Goal: Communication & Community: Share content

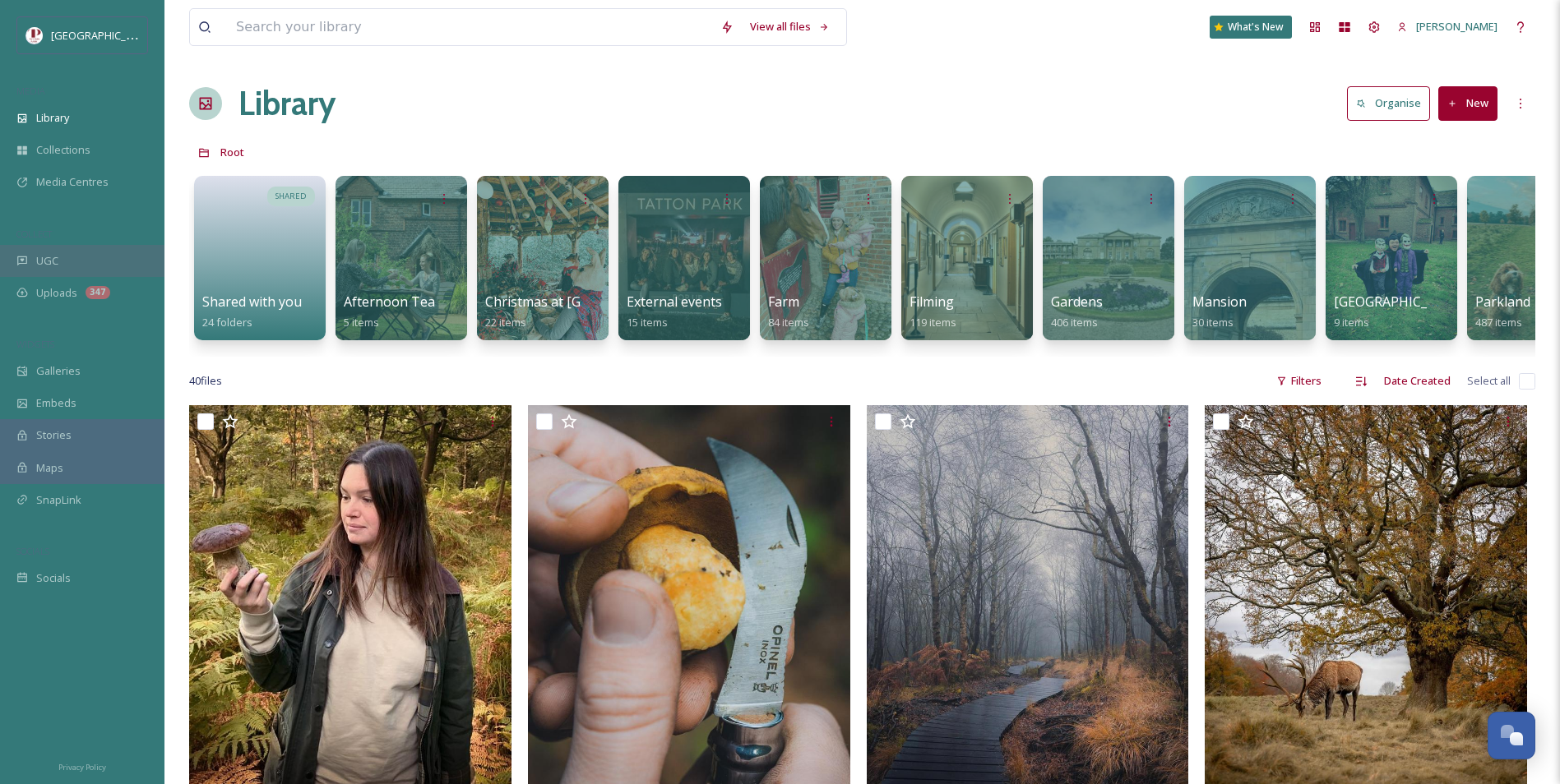
click at [87, 245] on div "UGC" at bounding box center [82, 261] width 164 height 32
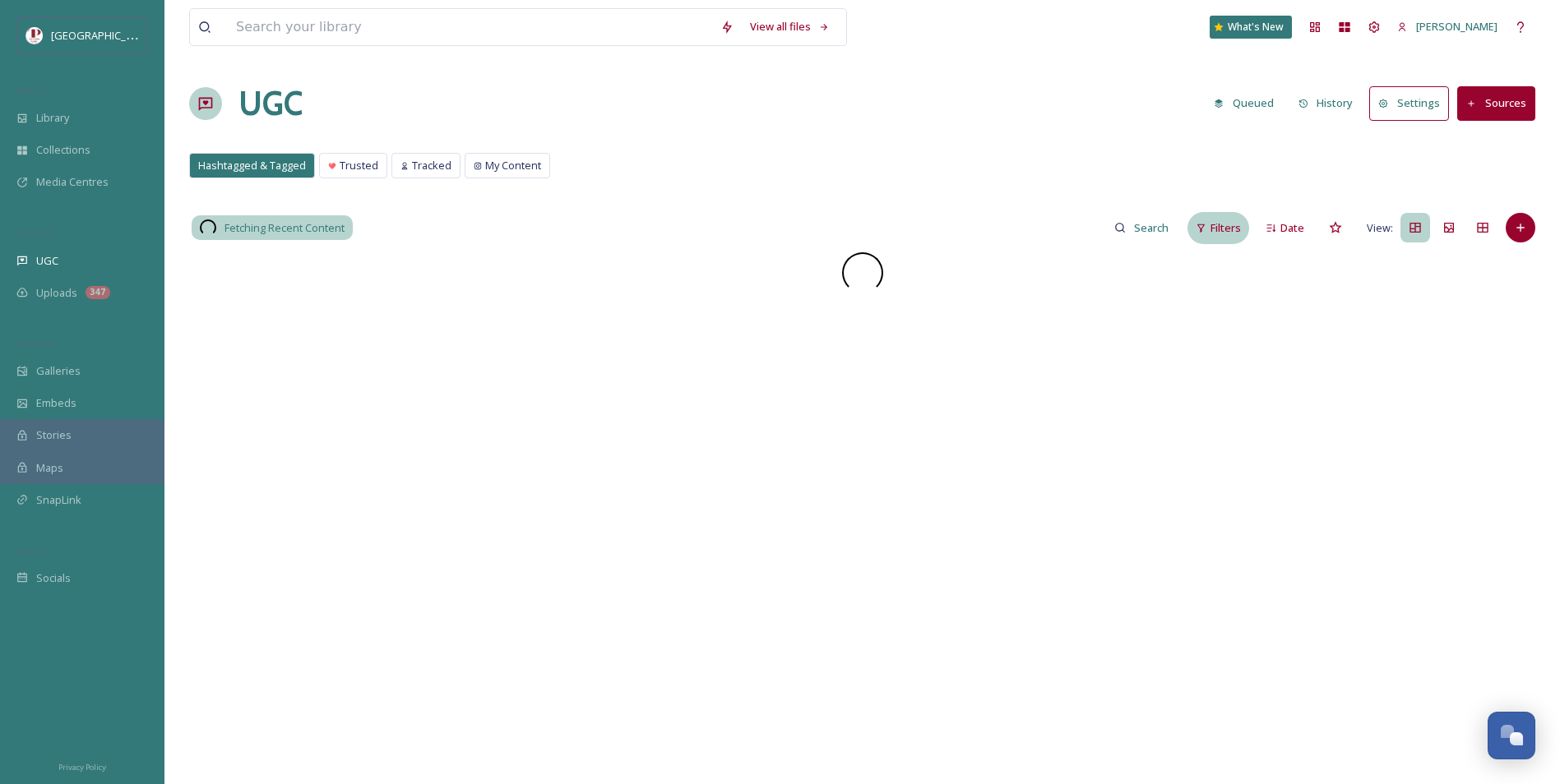
click at [1232, 226] on span "Filters" at bounding box center [1225, 228] width 30 height 15
click at [970, 420] on div "Scoring" at bounding box center [1084, 427] width 327 height 32
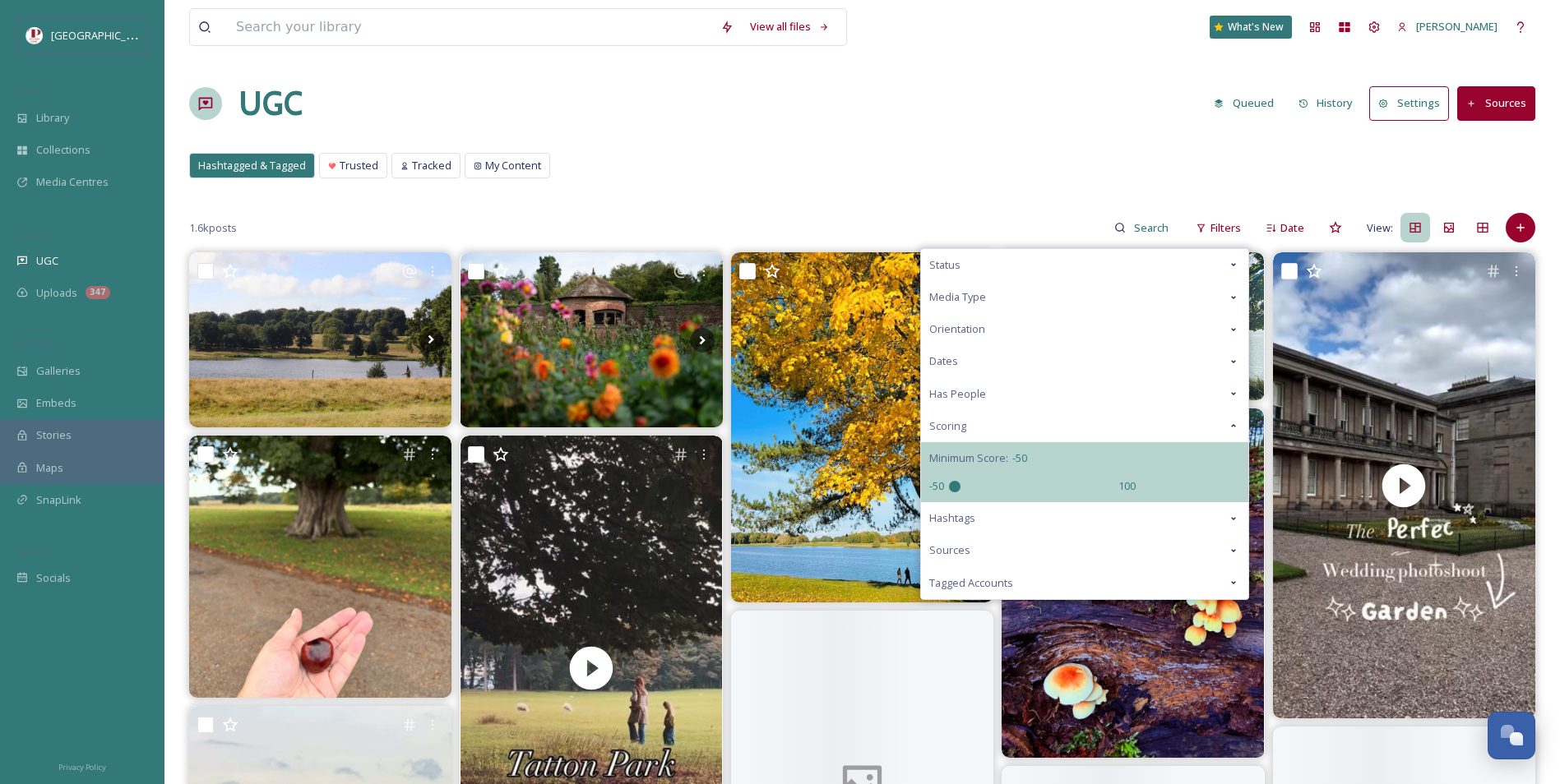
drag, startPoint x: 1038, startPoint y: 491, endPoint x: 772, endPoint y: 492, distance: 266.0
type input "-50"
click at [949, 492] on input "range" at bounding box center [1032, 487] width 164 height 12
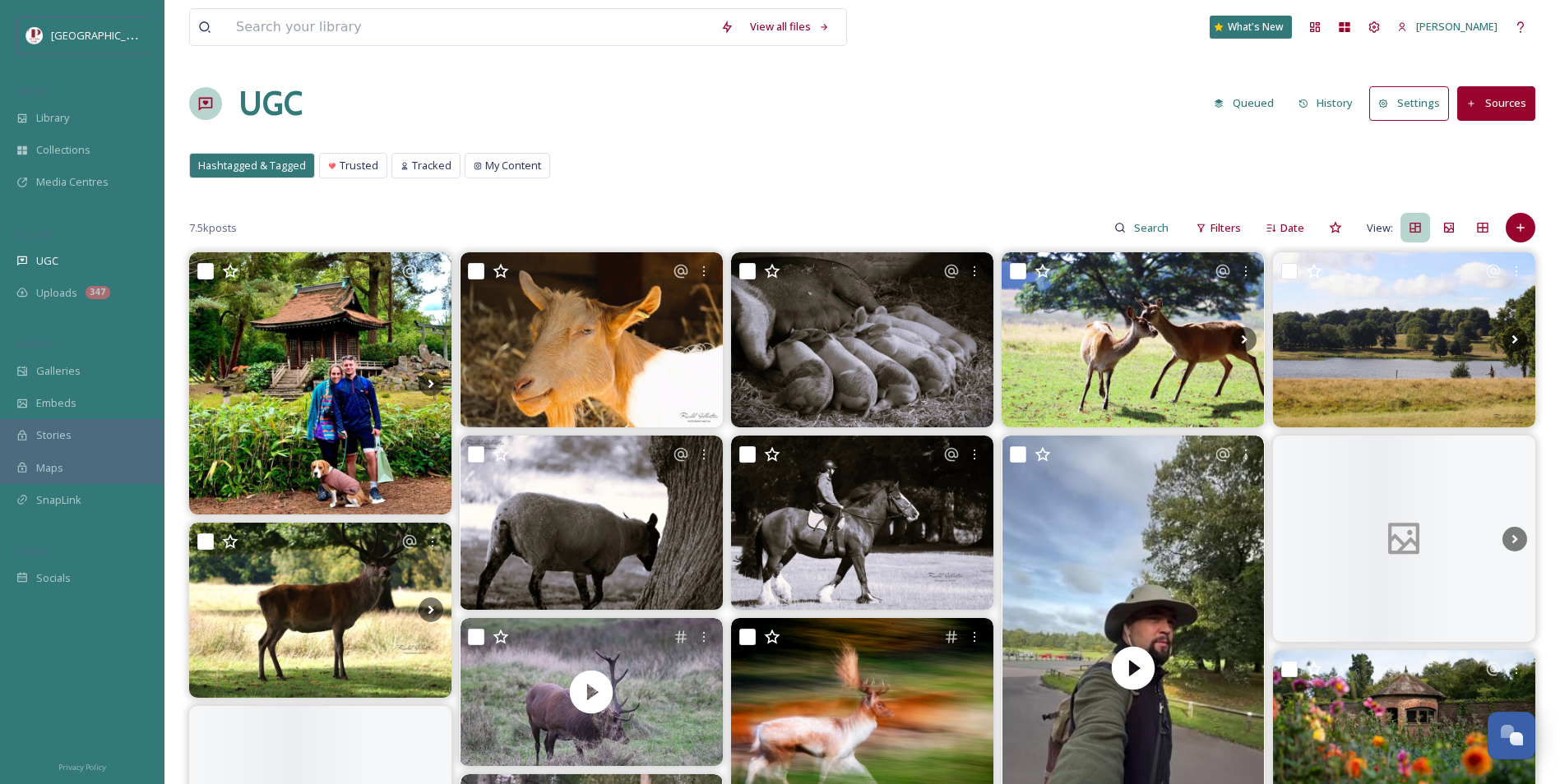
click at [830, 160] on div "Hashtagged & Tagged Trusted Tracked My Content Hashtagged & Tagged Trusted Trac…" at bounding box center [861, 170] width 1346 height 34
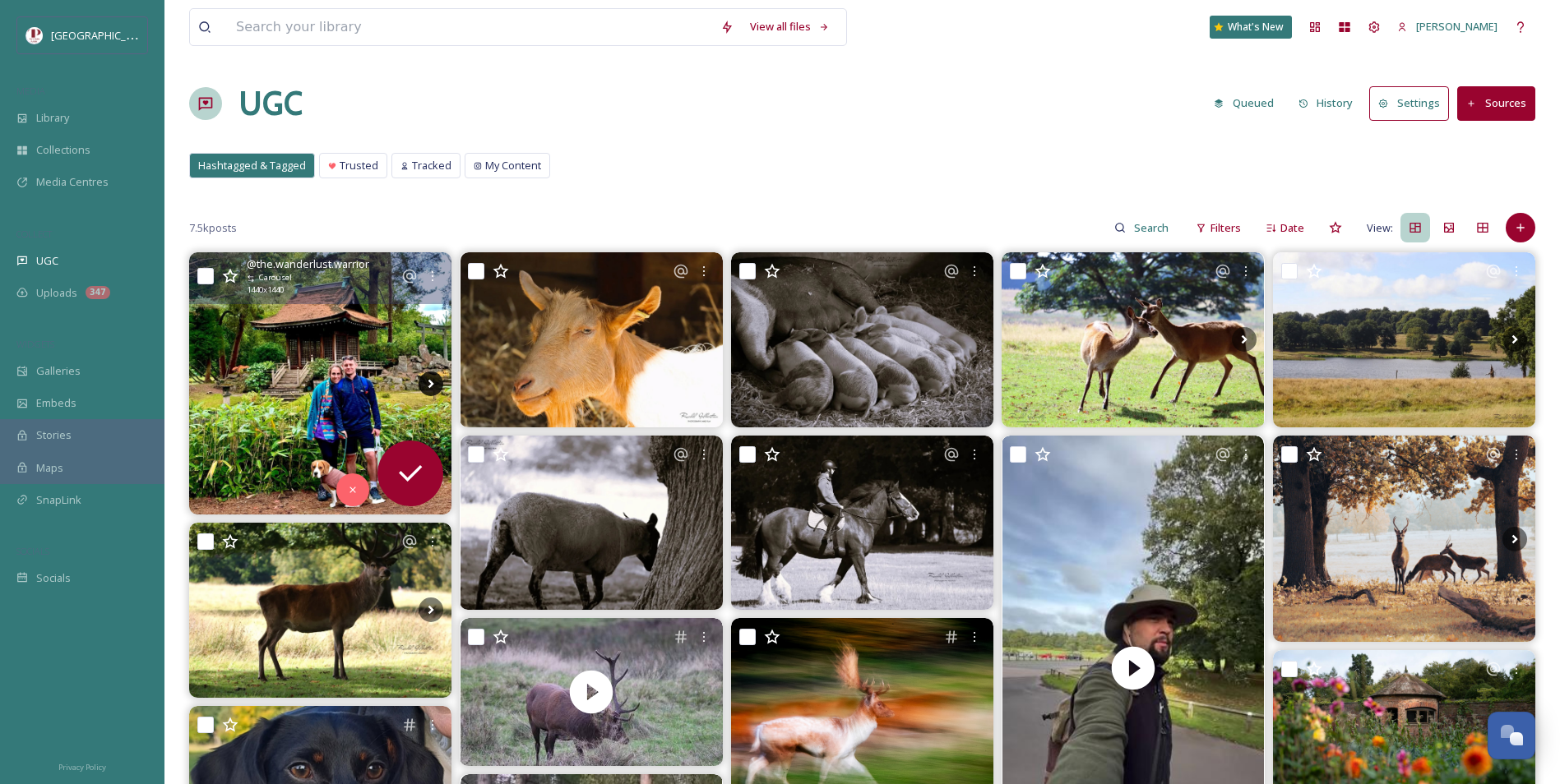
click at [434, 383] on icon at bounding box center [430, 384] width 25 height 25
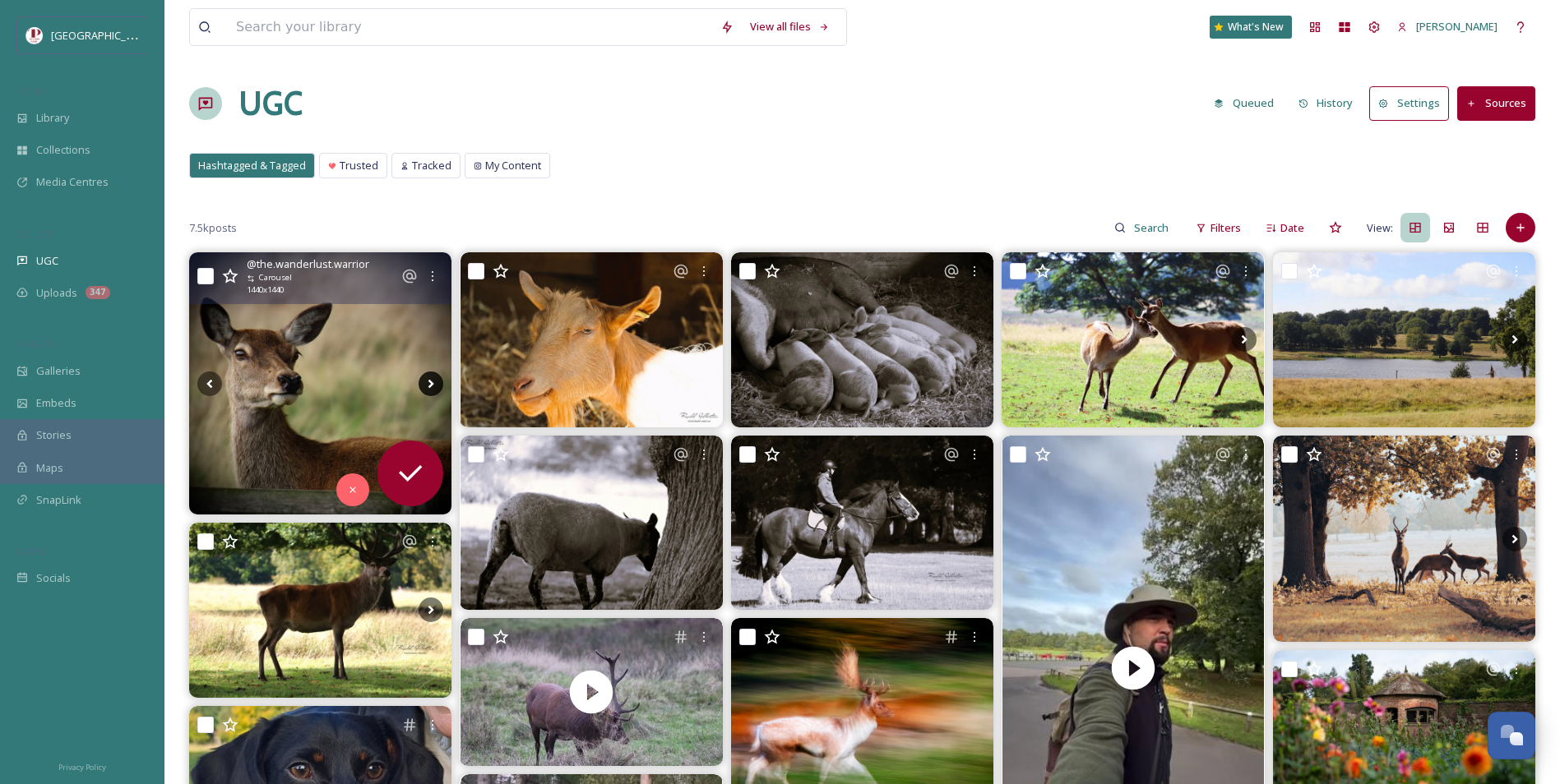
click at [434, 383] on icon at bounding box center [430, 384] width 25 height 25
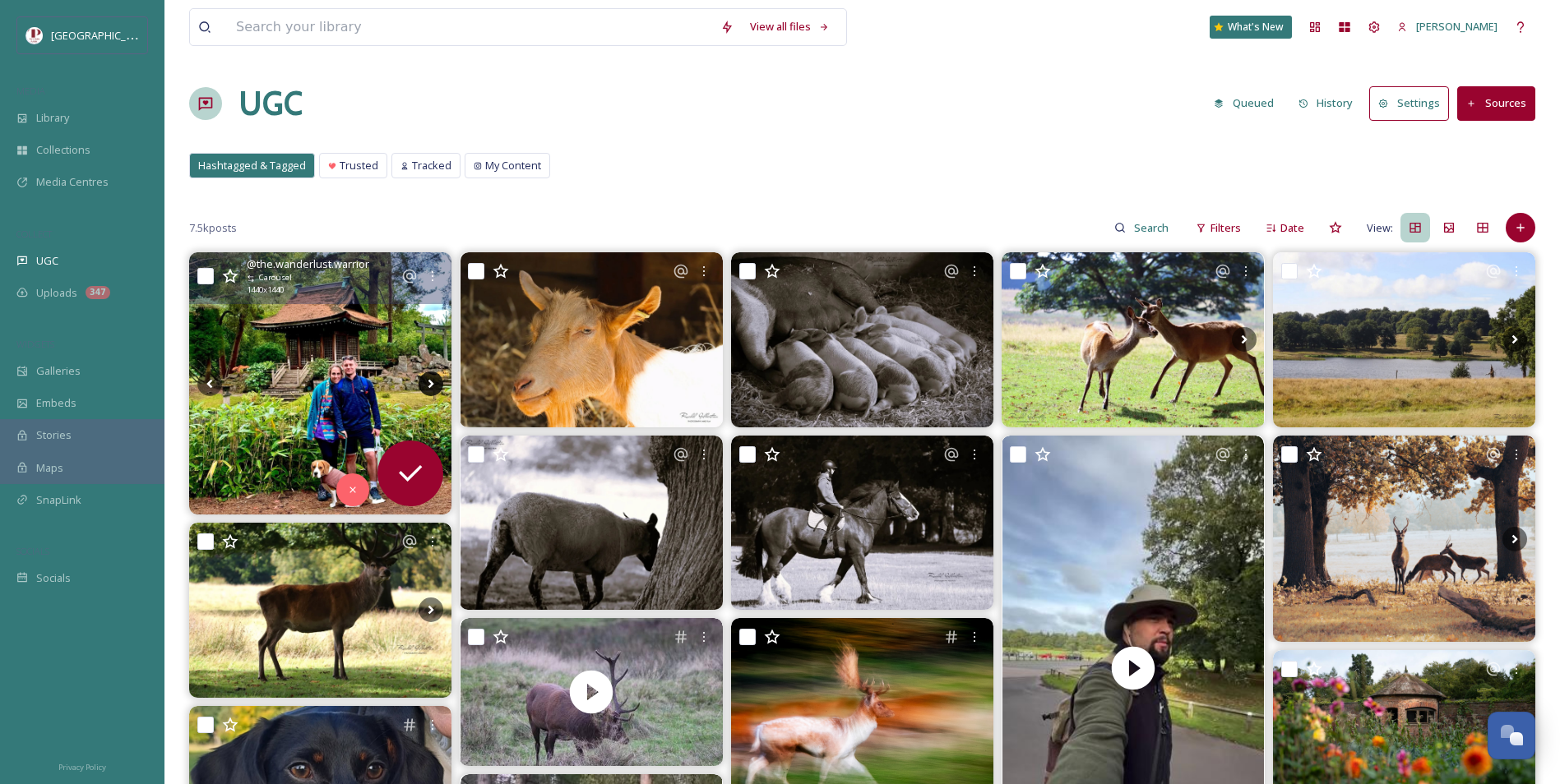
click at [436, 384] on icon at bounding box center [430, 384] width 25 height 25
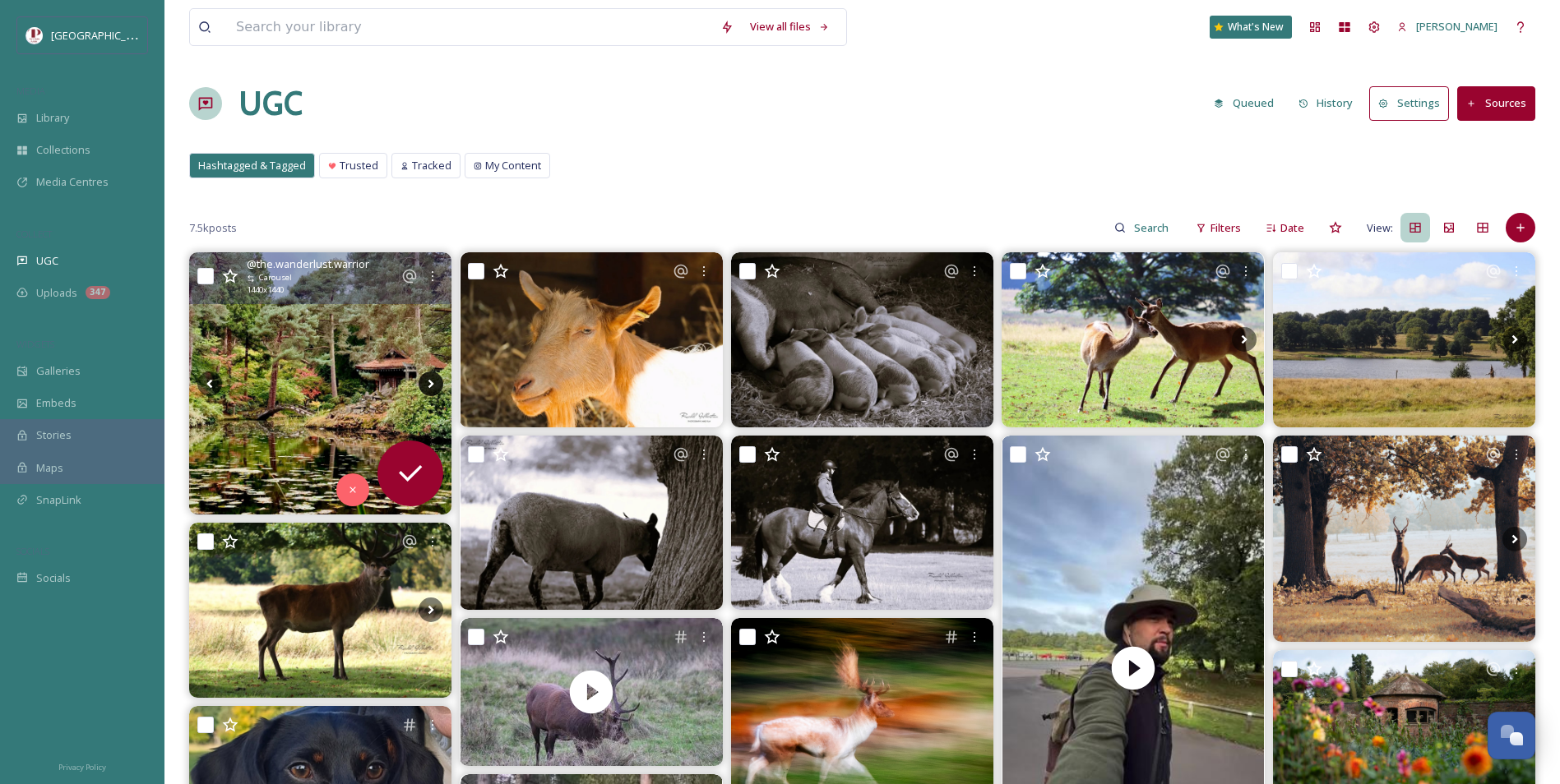
click at [437, 384] on icon at bounding box center [430, 384] width 25 height 25
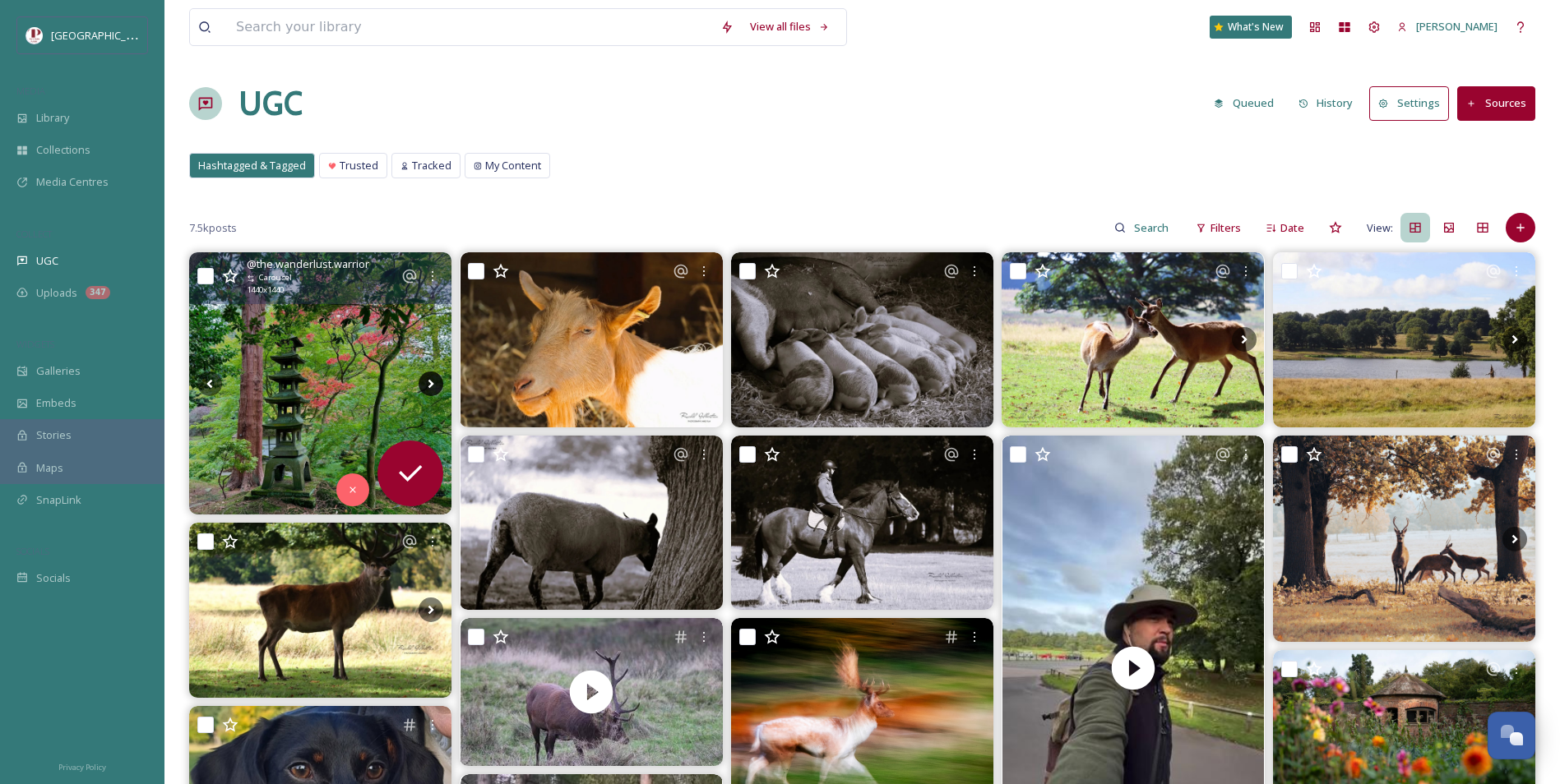
click at [437, 384] on icon at bounding box center [430, 384] width 25 height 25
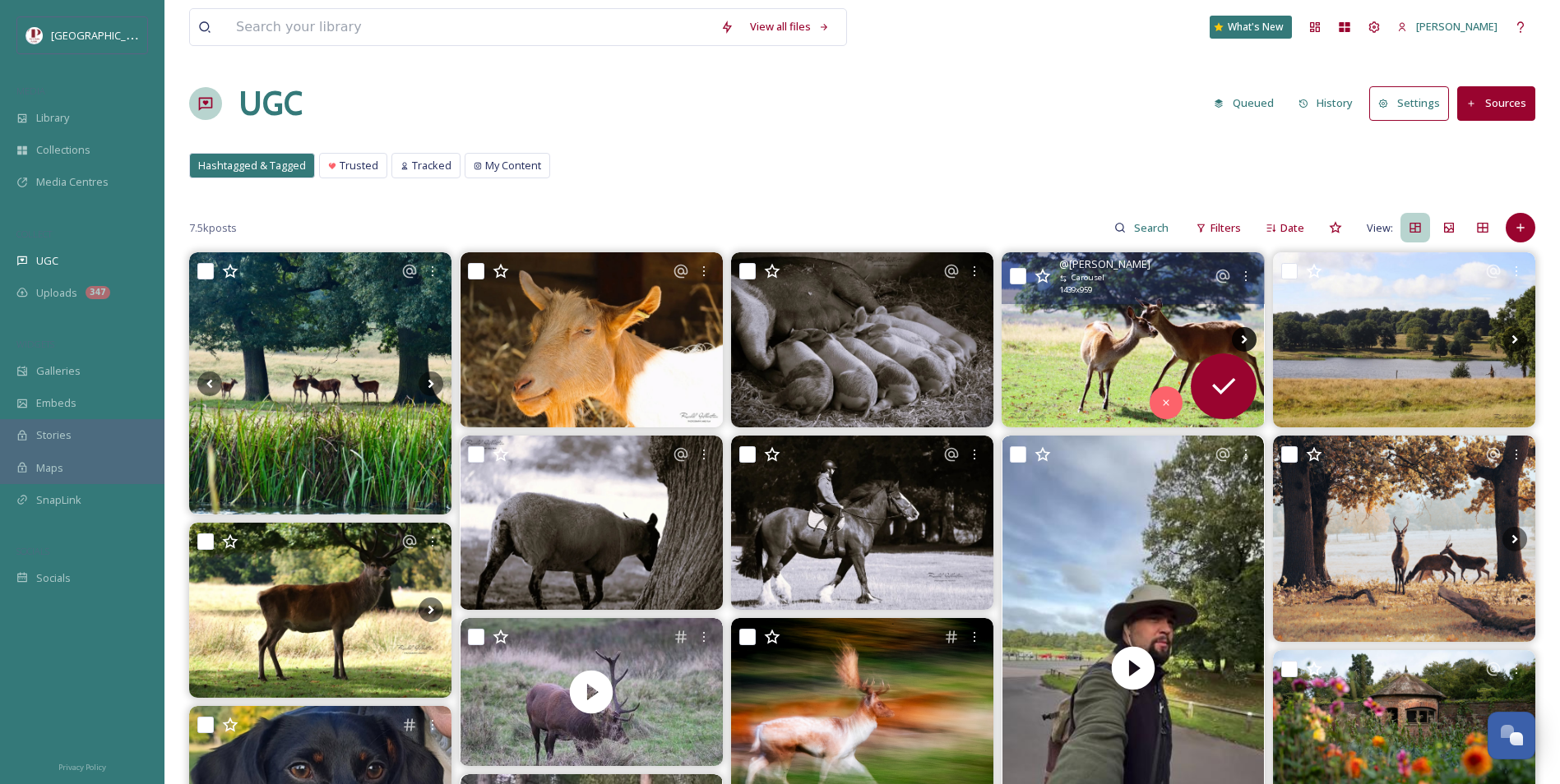
click at [1253, 334] on icon at bounding box center [1244, 339] width 25 height 25
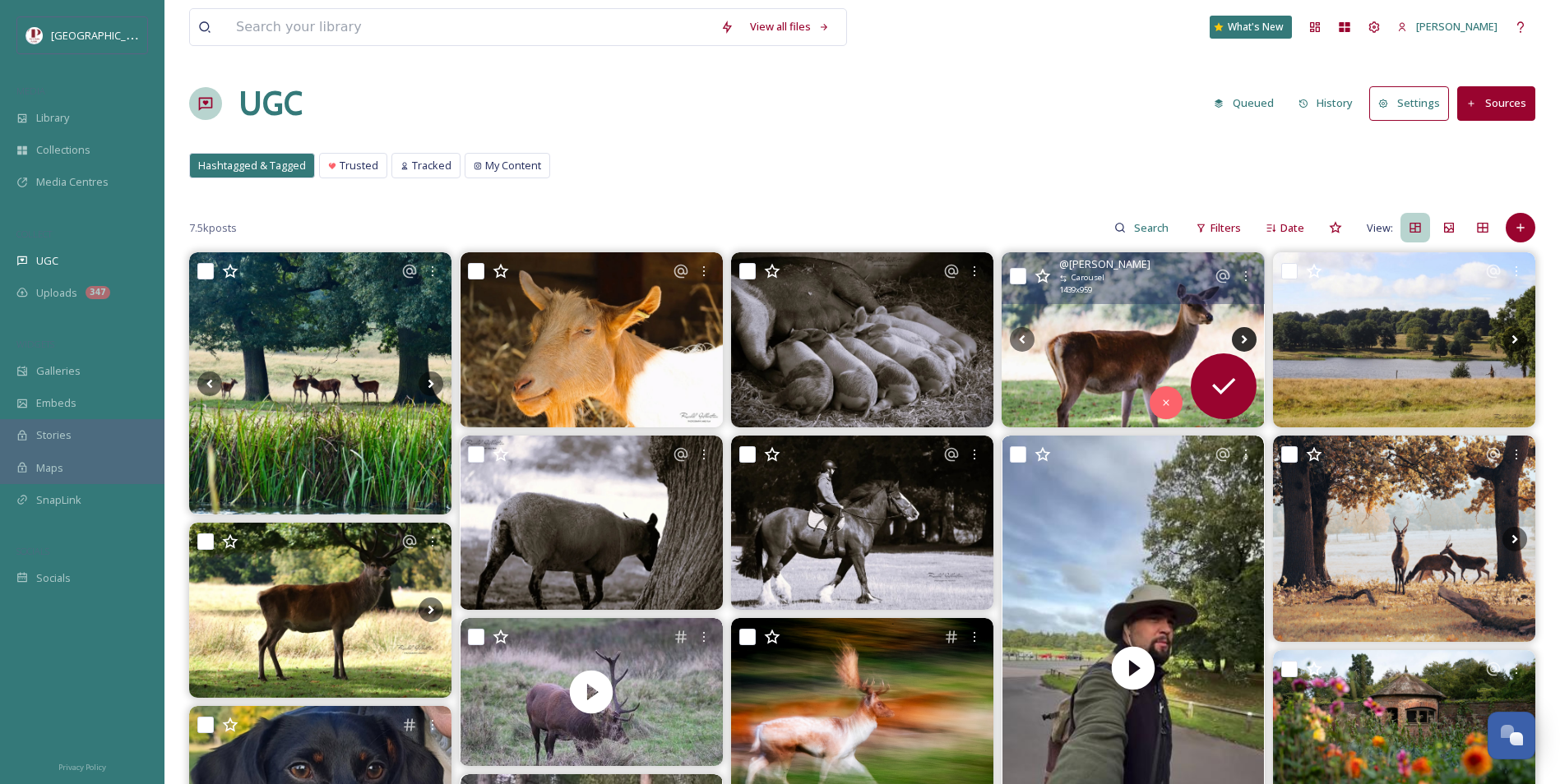
click at [1253, 337] on icon at bounding box center [1244, 339] width 25 height 25
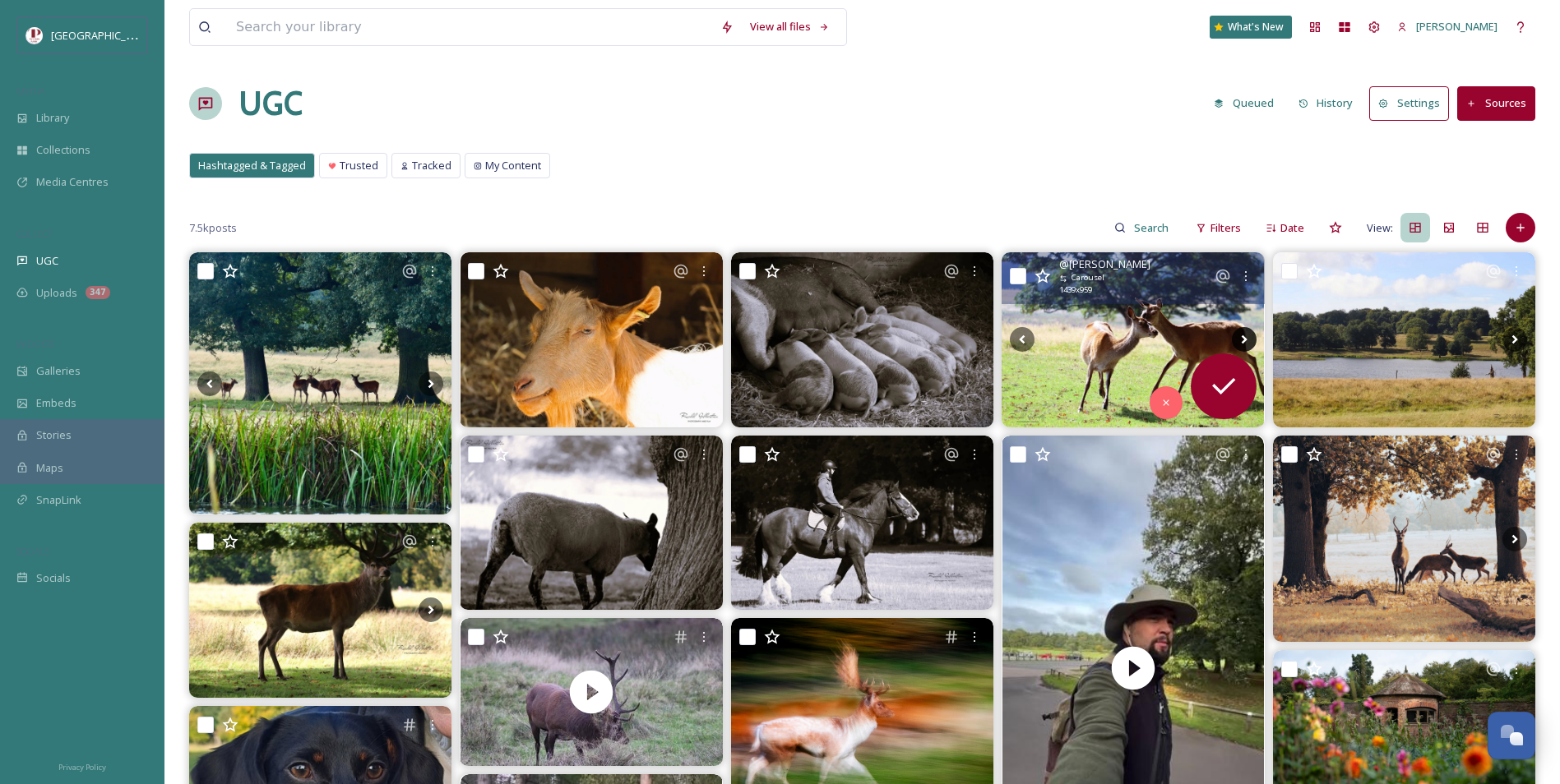
click at [1253, 337] on icon at bounding box center [1244, 339] width 25 height 25
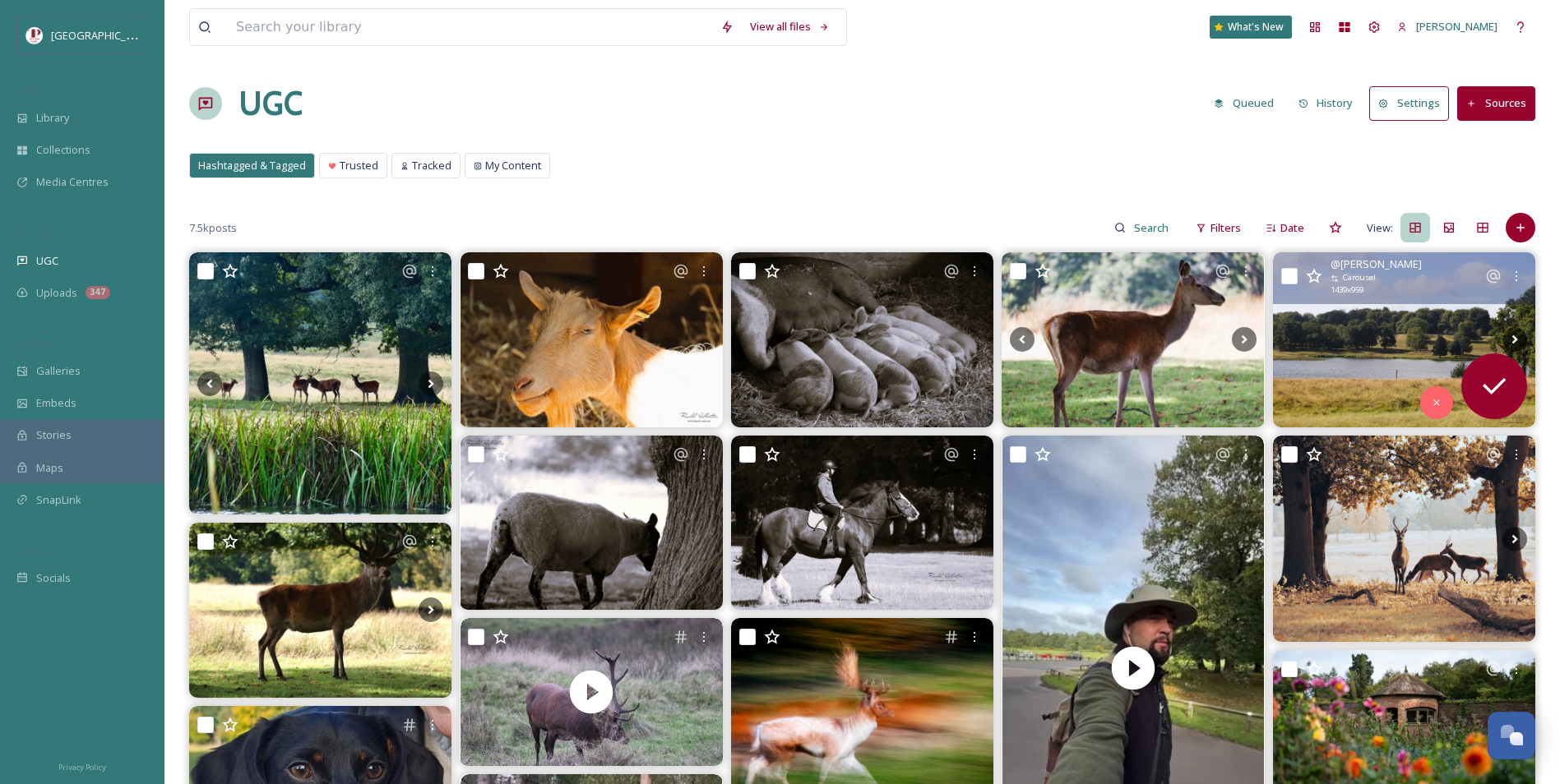
click at [1330, 327] on img at bounding box center [1404, 340] width 263 height 175
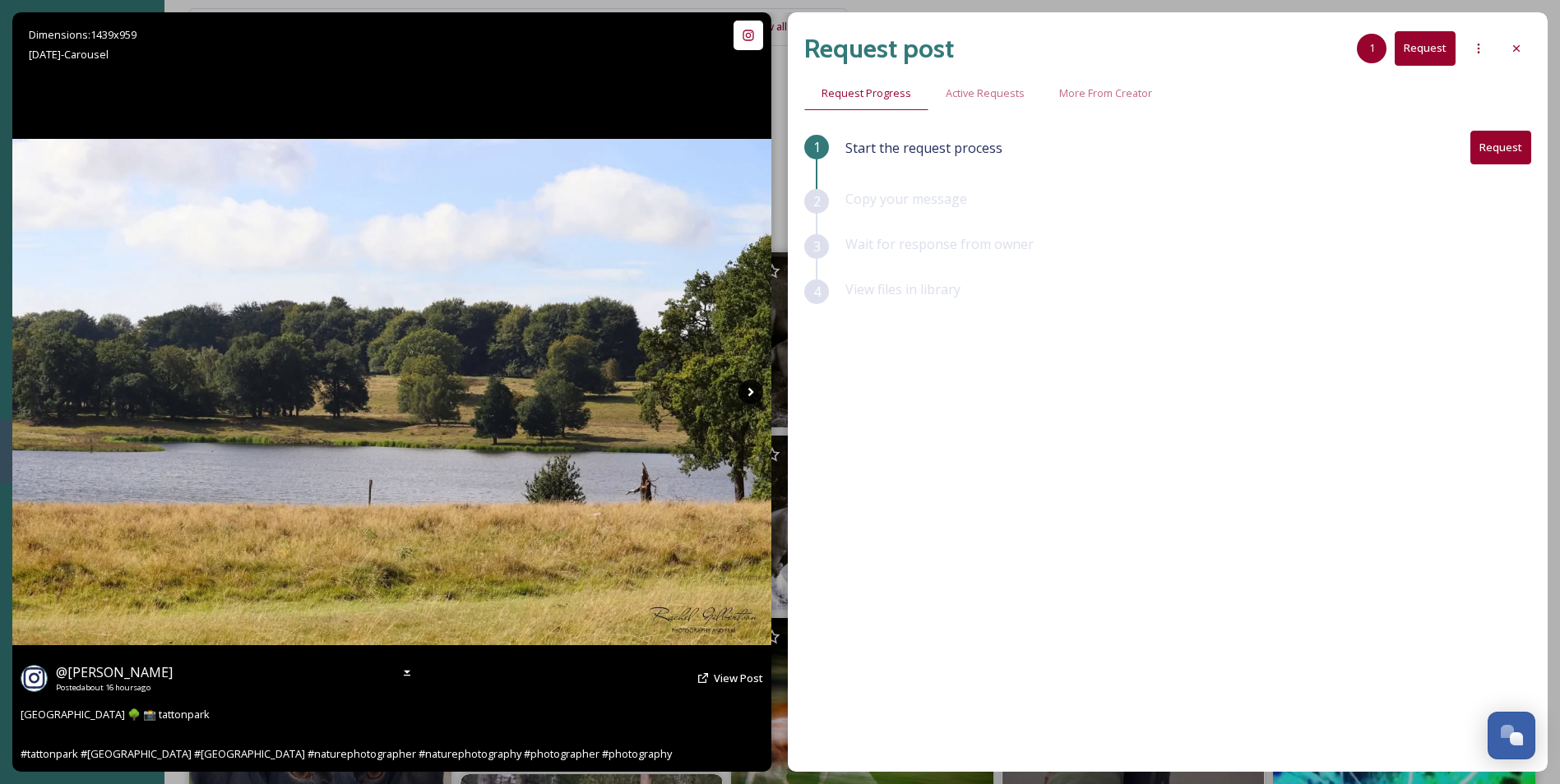
click at [750, 384] on icon at bounding box center [750, 392] width 25 height 25
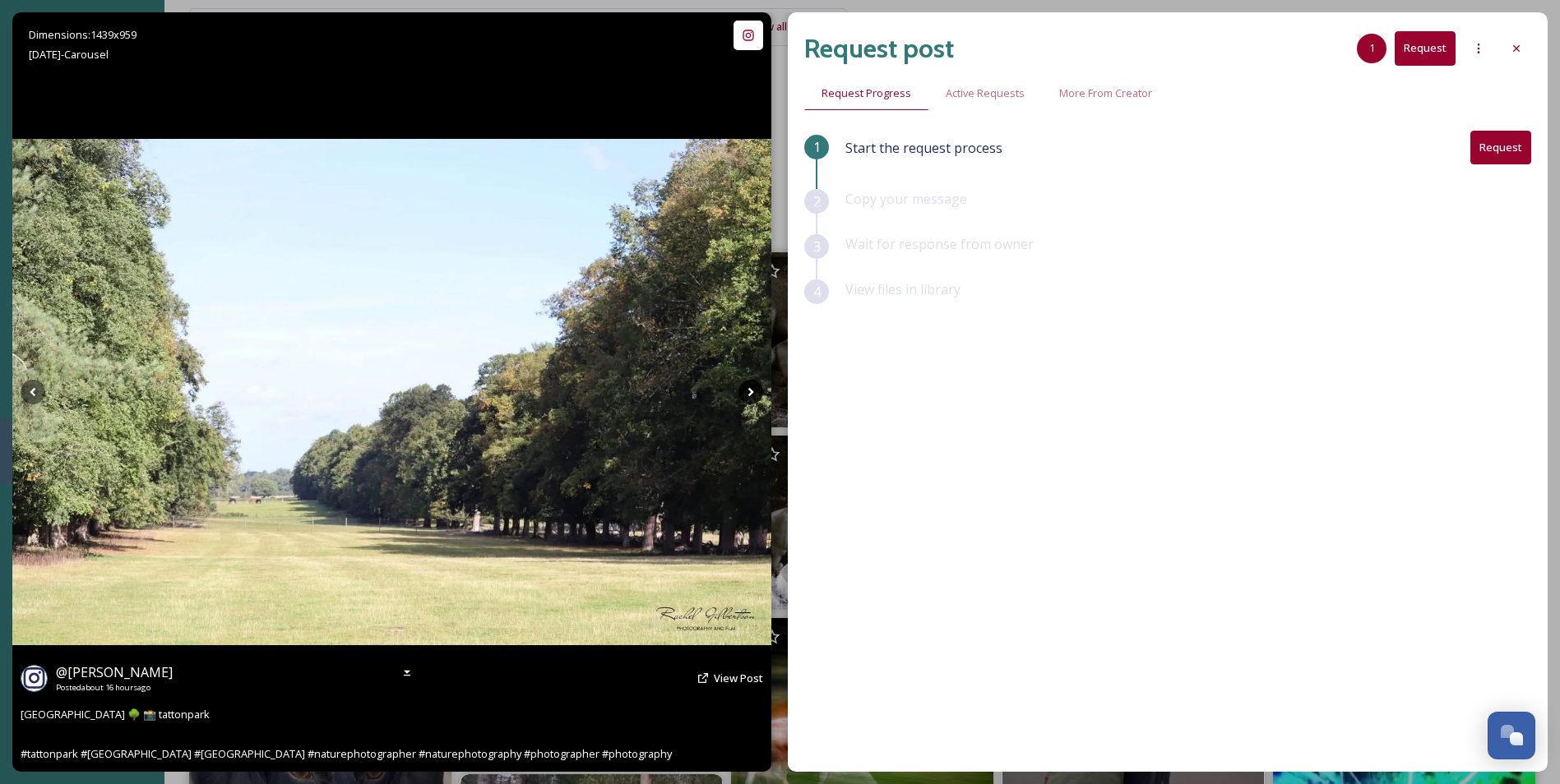
click at [750, 384] on icon at bounding box center [750, 392] width 25 height 25
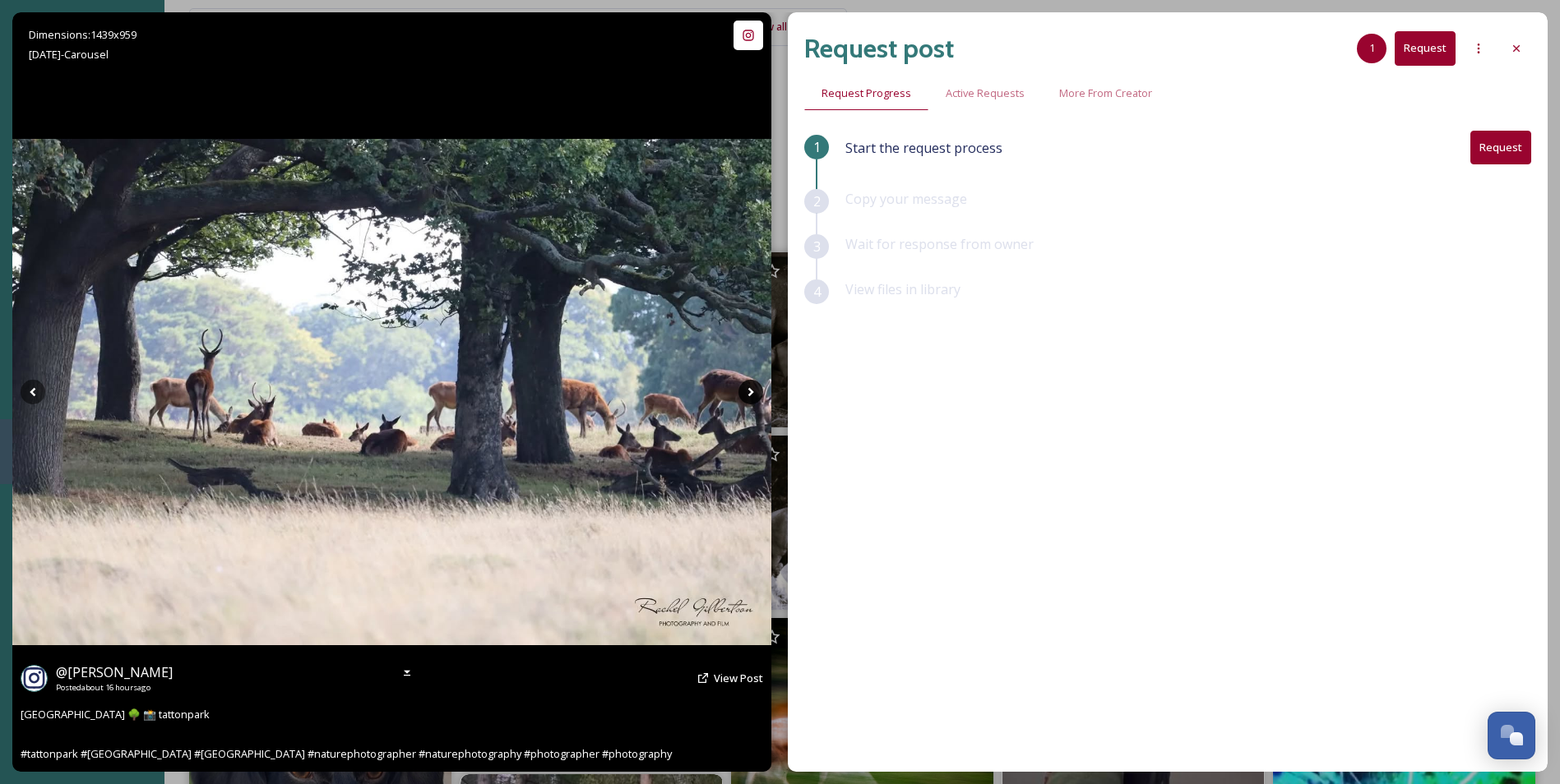
click at [750, 396] on icon at bounding box center [751, 392] width 6 height 9
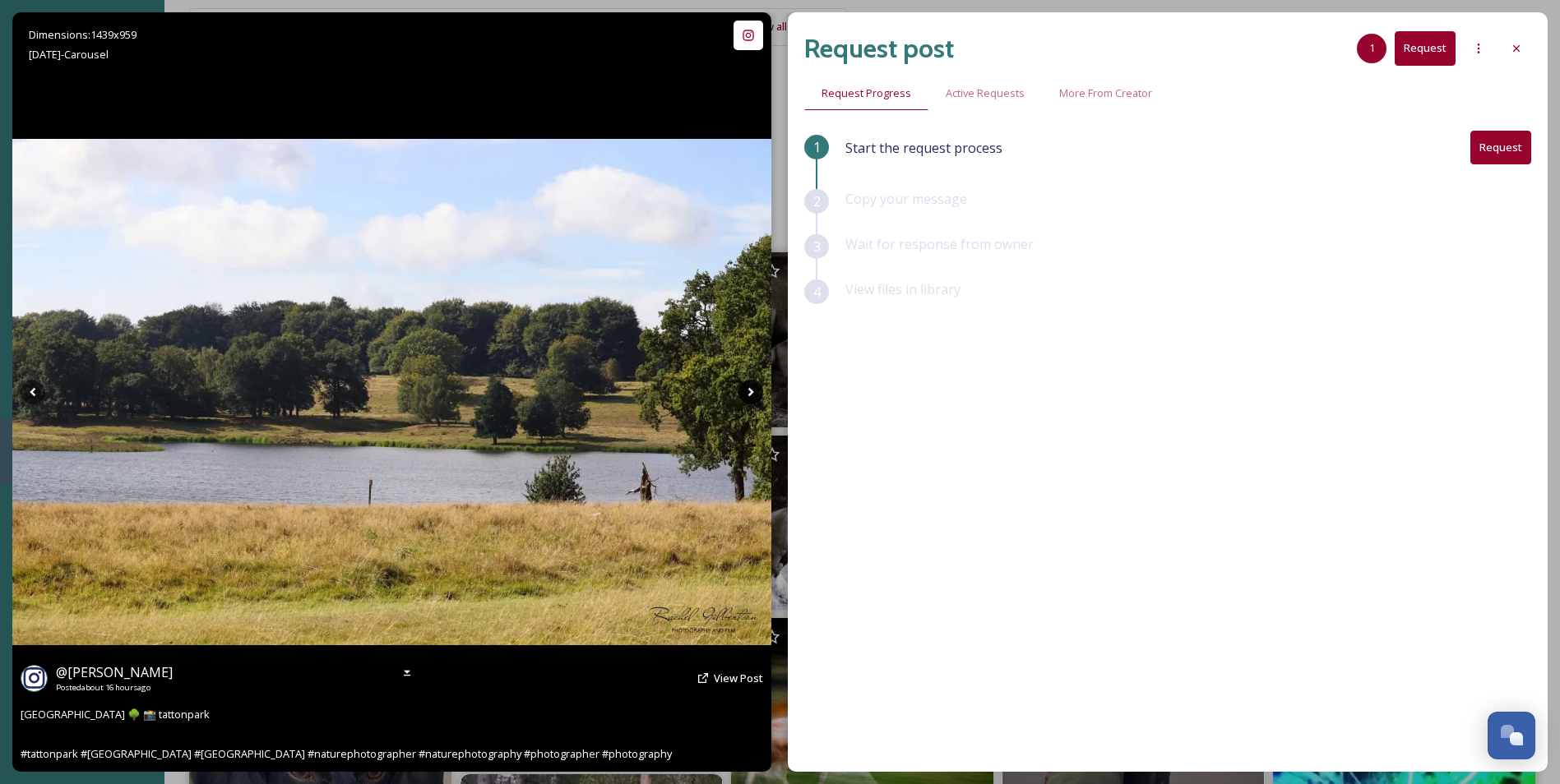
click at [750, 396] on icon at bounding box center [751, 392] width 6 height 9
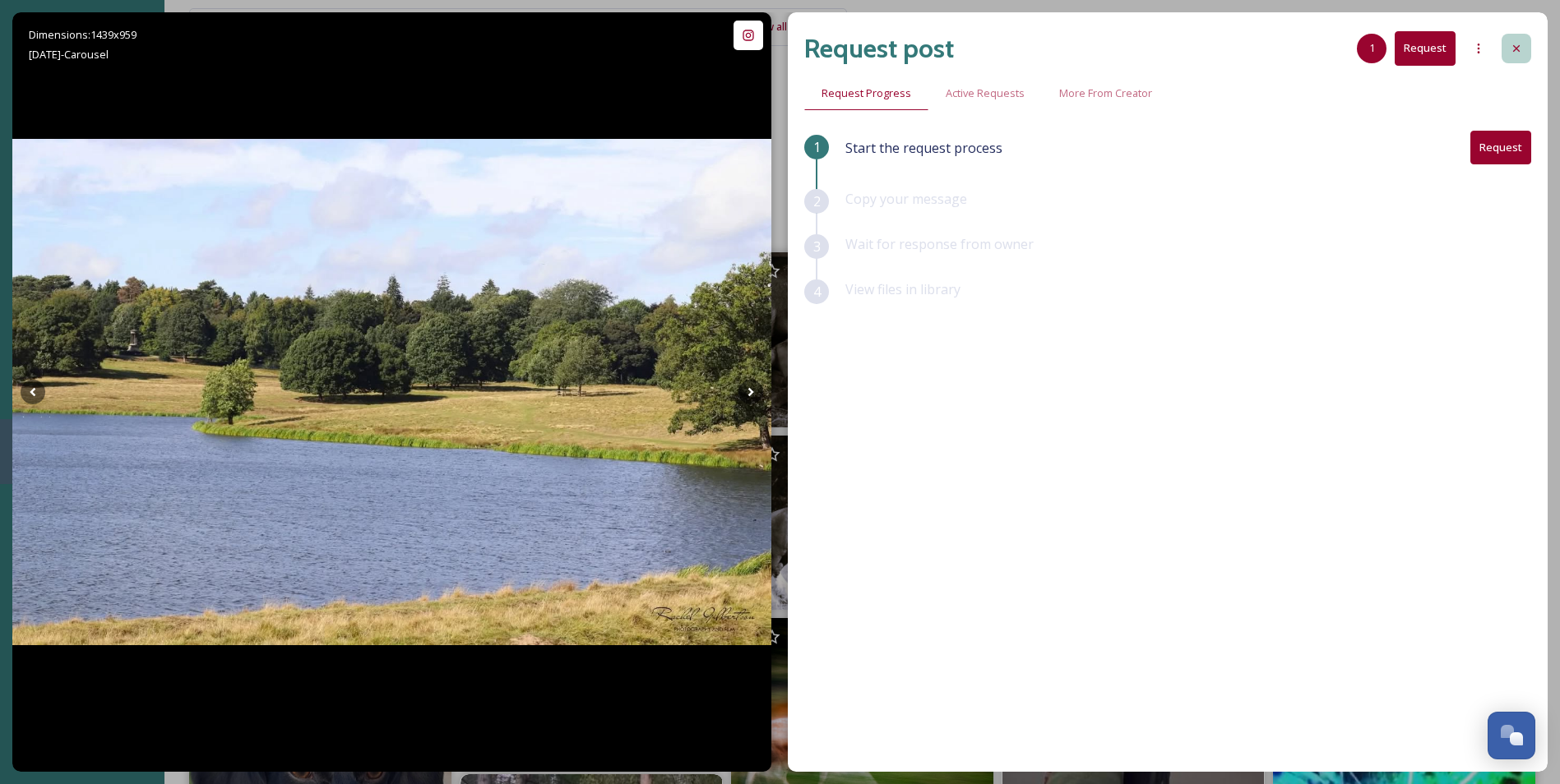
click at [1513, 57] on div at bounding box center [1516, 48] width 30 height 30
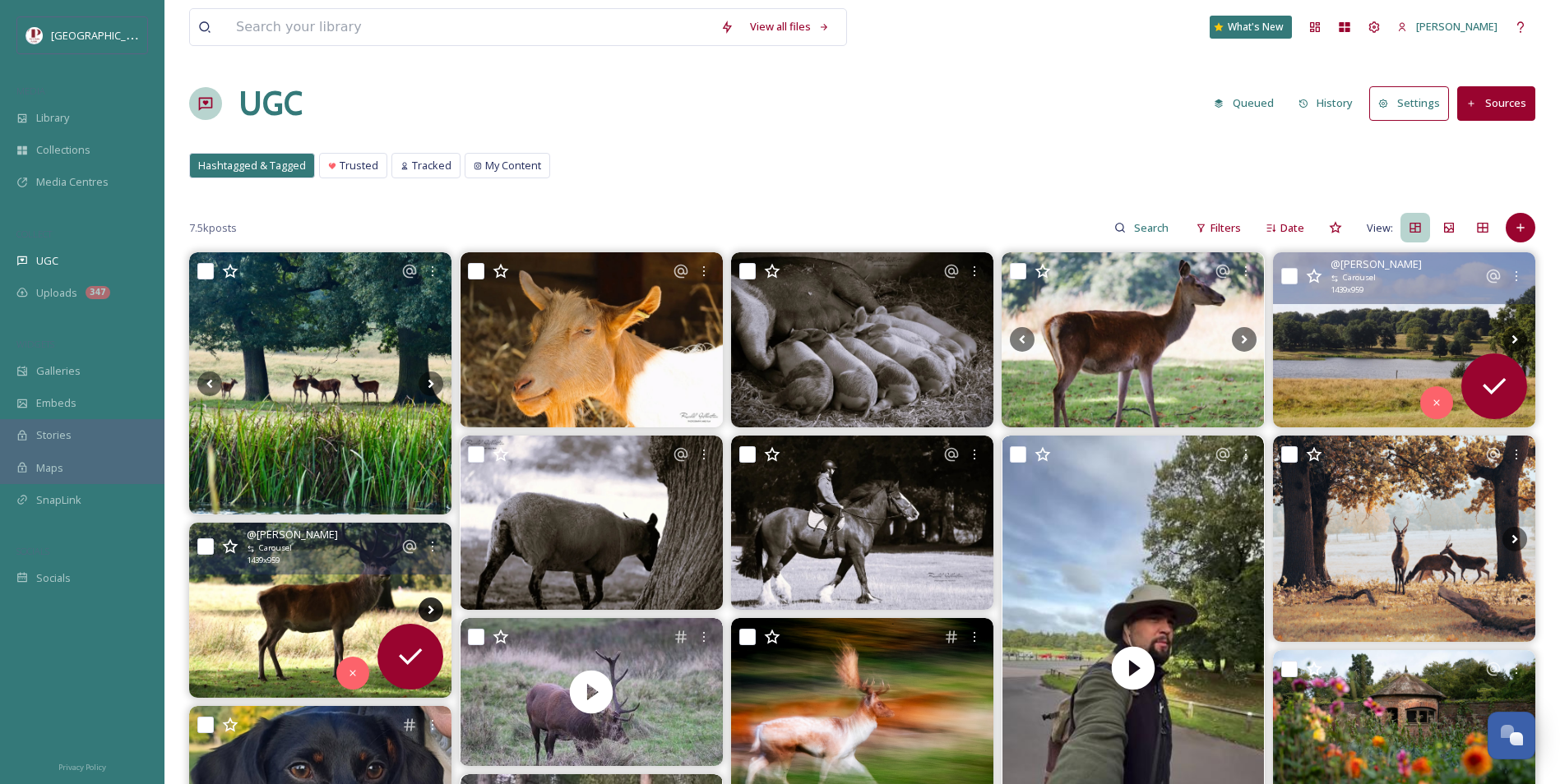
click at [430, 603] on icon at bounding box center [430, 610] width 25 height 25
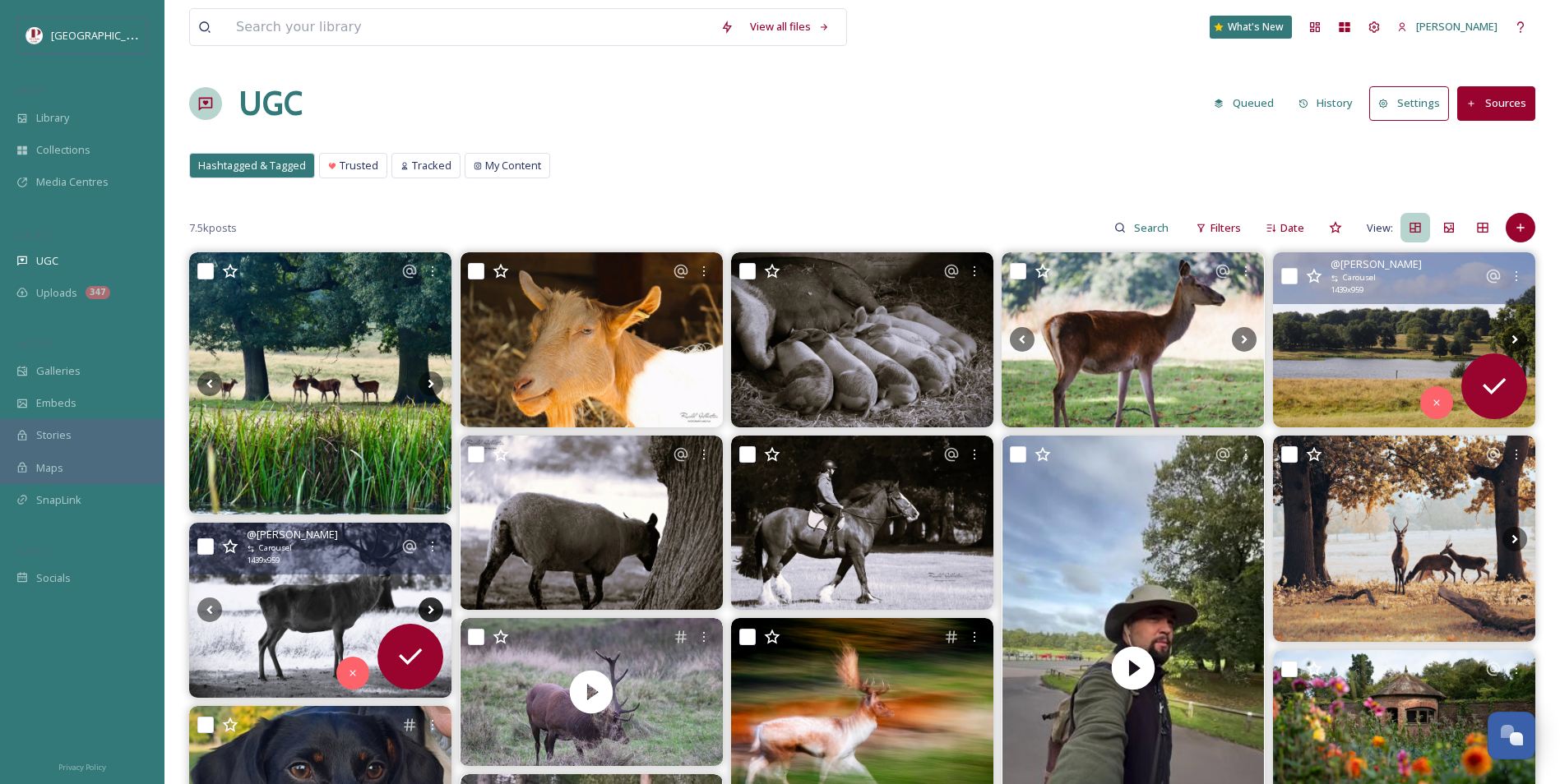
click at [430, 603] on icon at bounding box center [430, 610] width 25 height 25
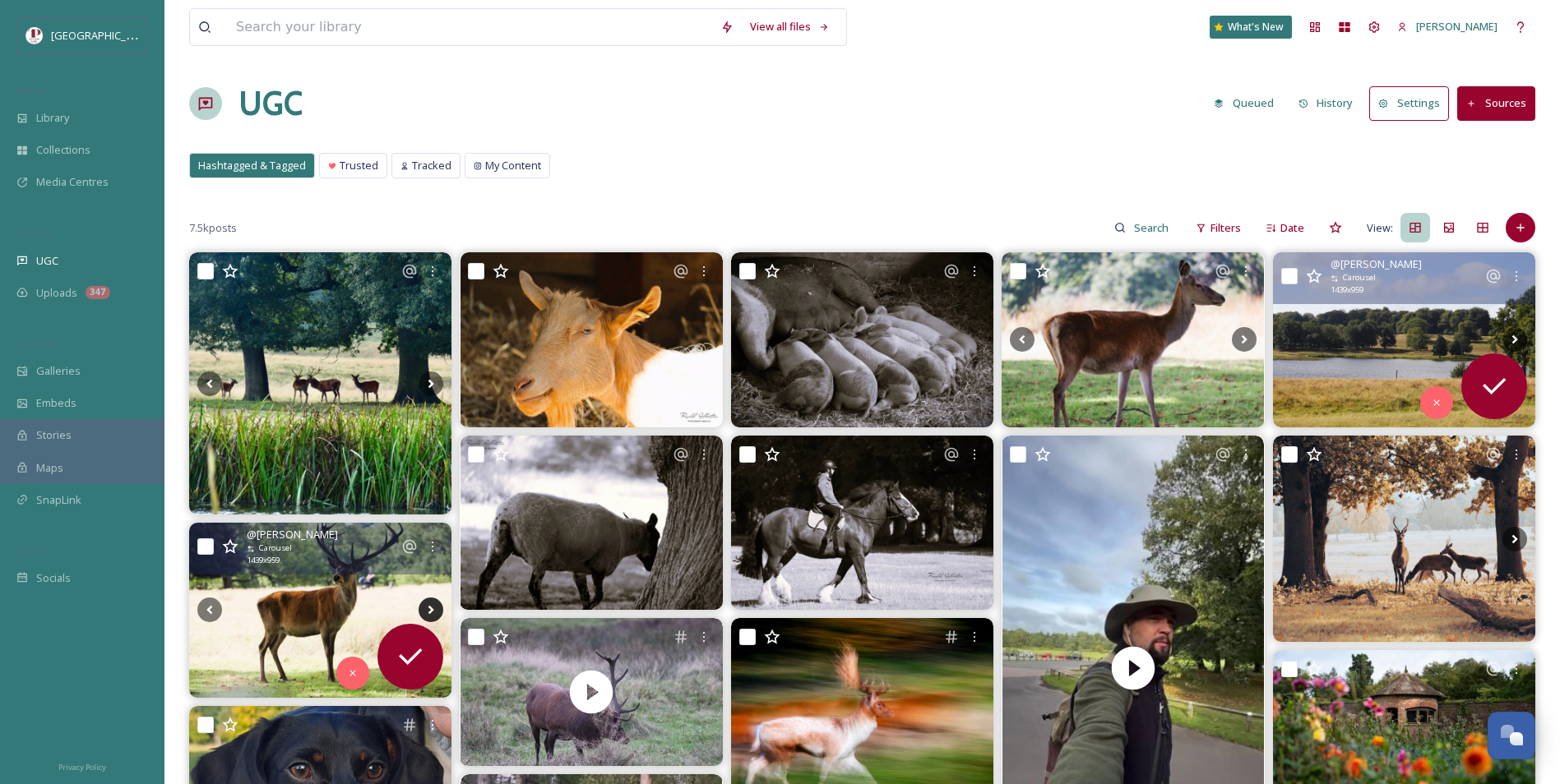
click at [430, 603] on icon at bounding box center [430, 610] width 25 height 25
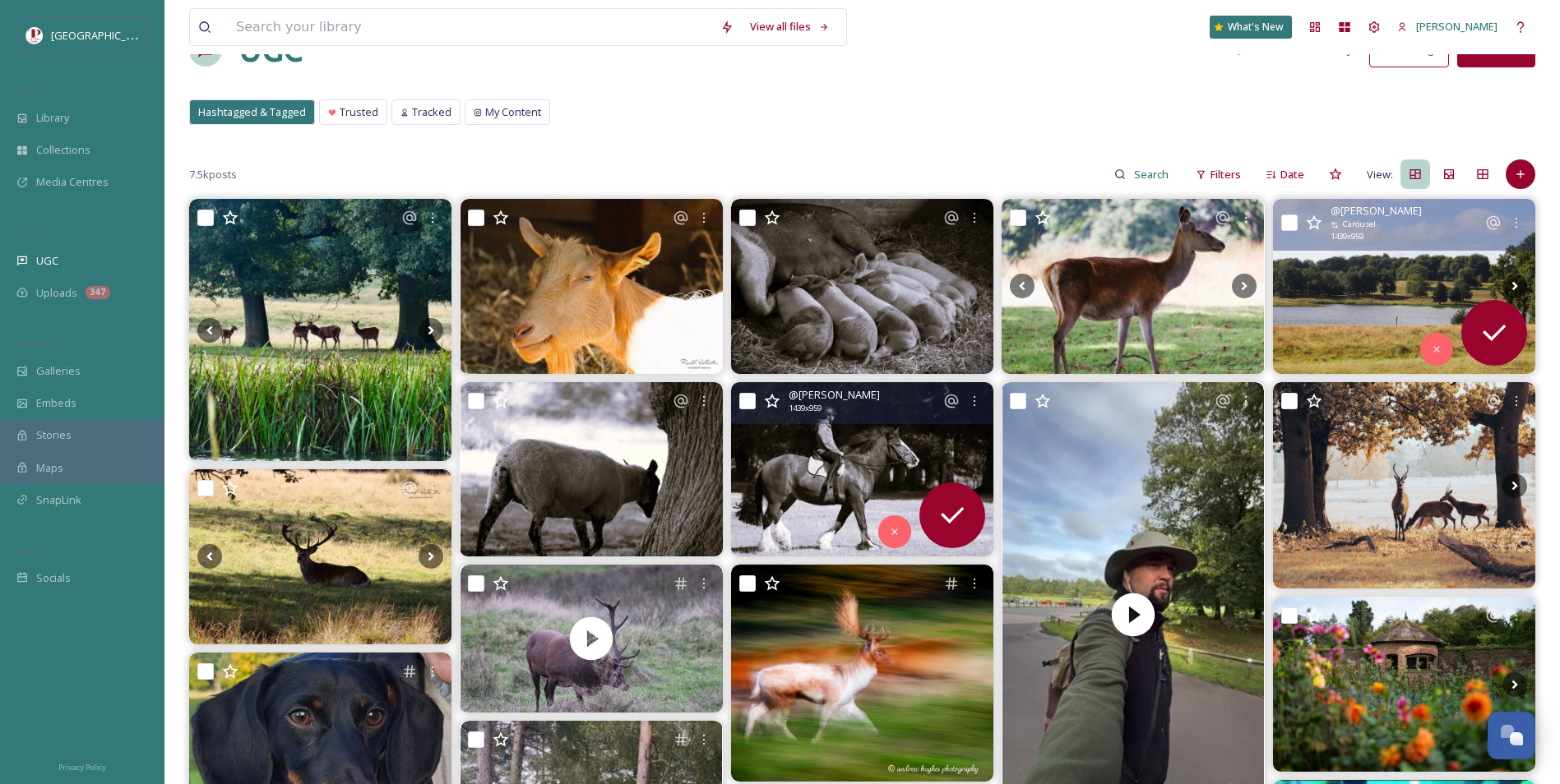
scroll to position [82, 0]
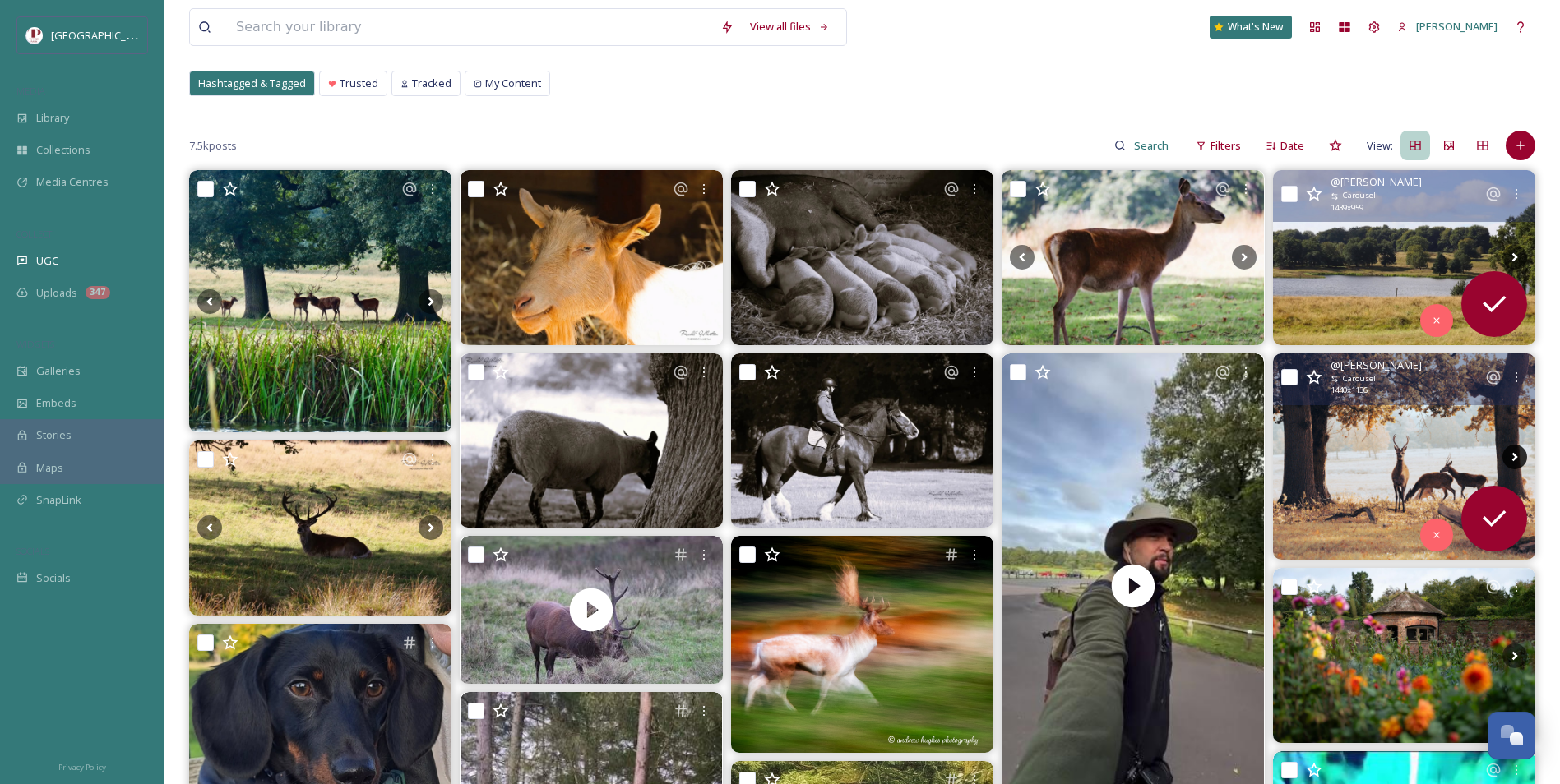
click at [1508, 452] on icon at bounding box center [1514, 456] width 25 height 25
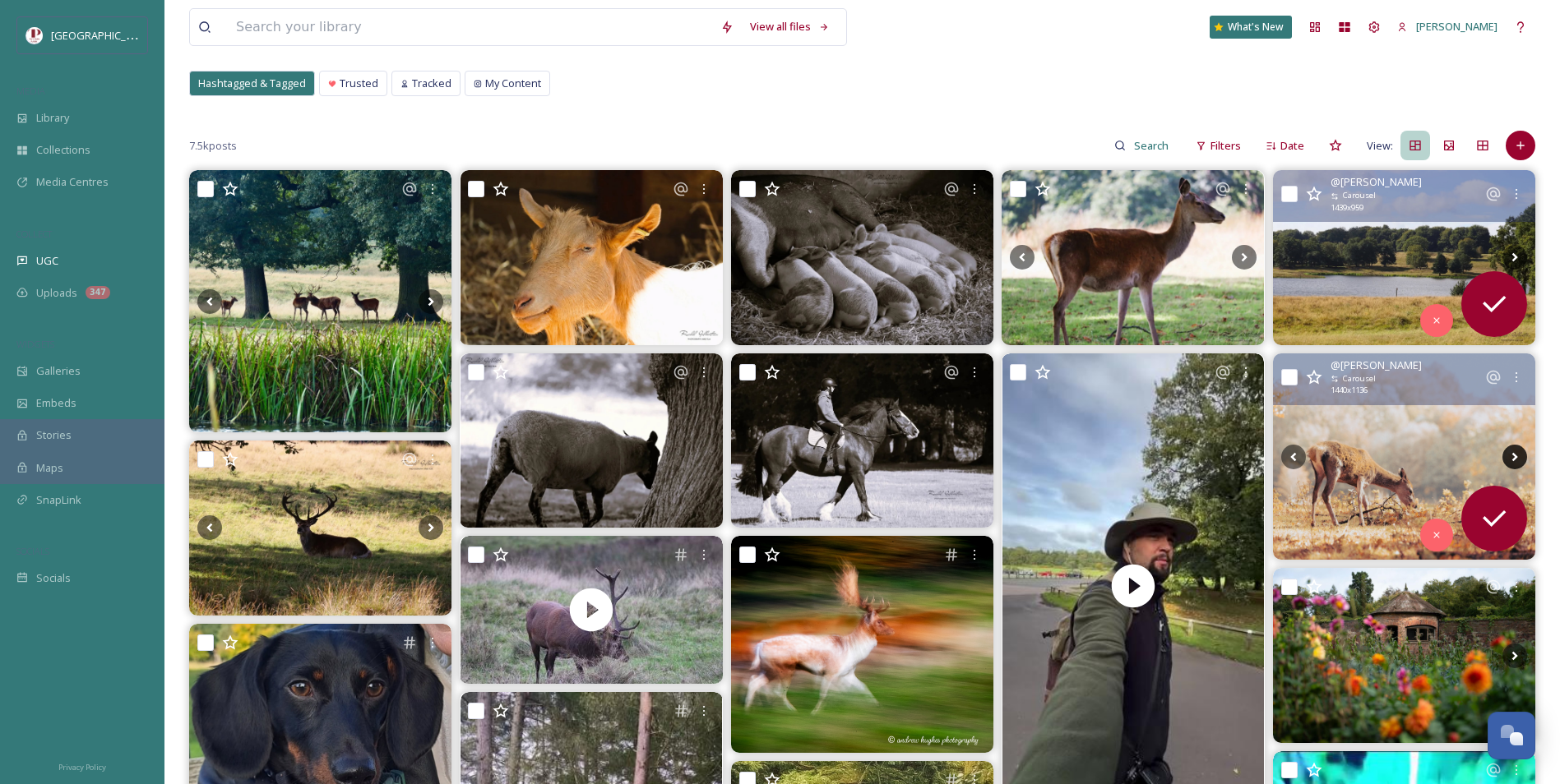
click at [1508, 452] on icon at bounding box center [1514, 456] width 25 height 25
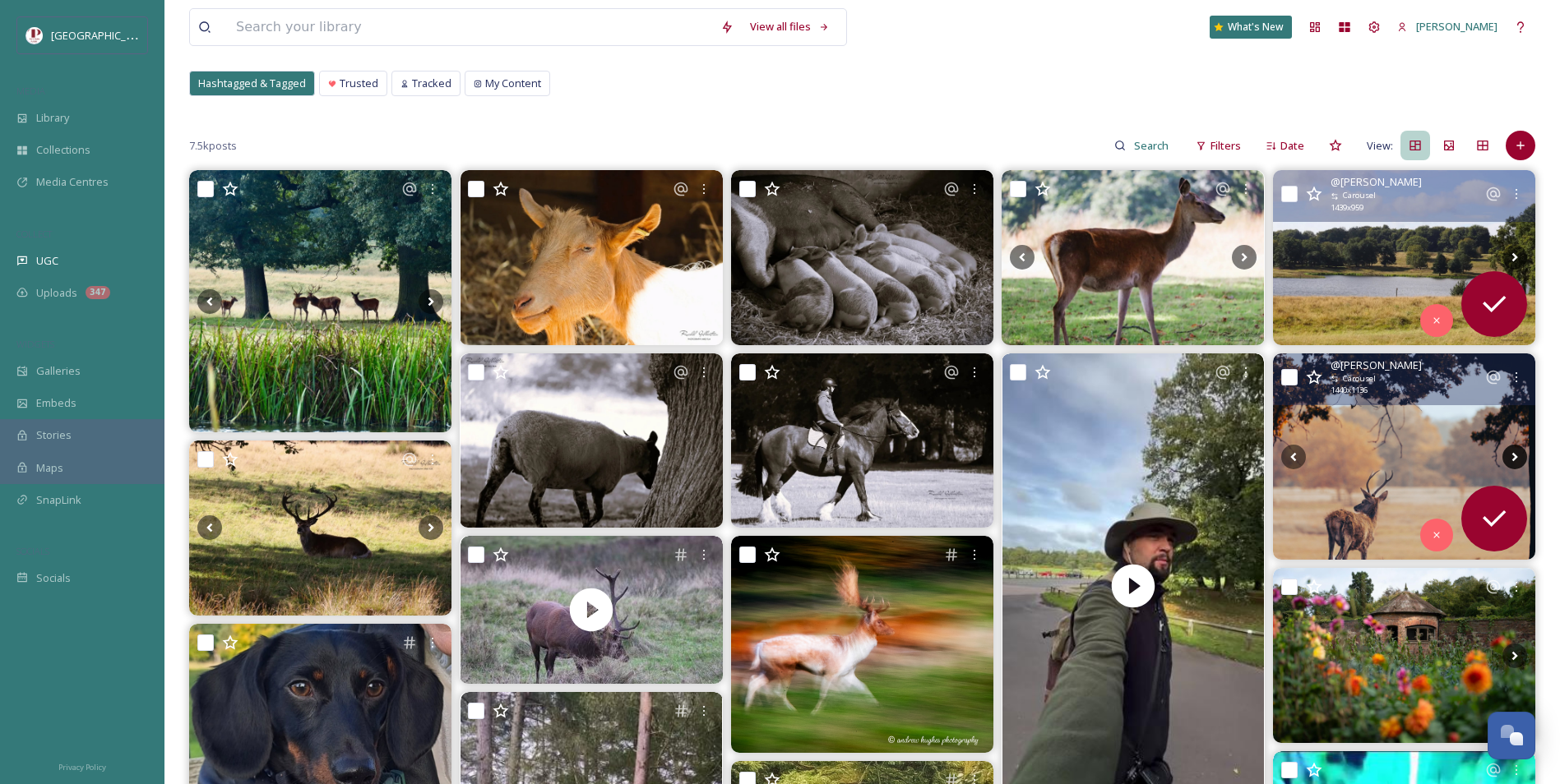
click at [1508, 452] on icon at bounding box center [1514, 456] width 25 height 25
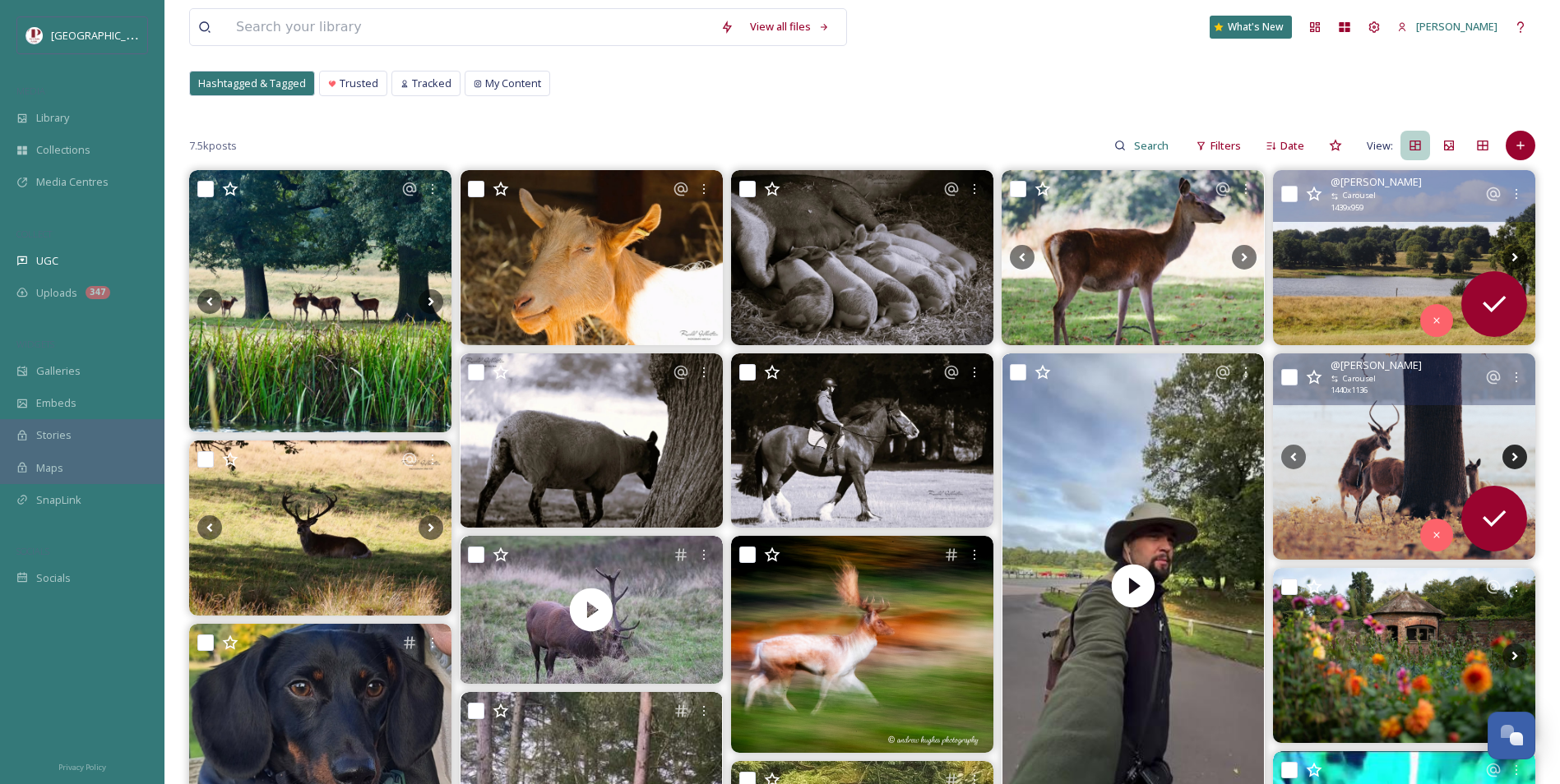
click at [1508, 452] on icon at bounding box center [1514, 456] width 25 height 25
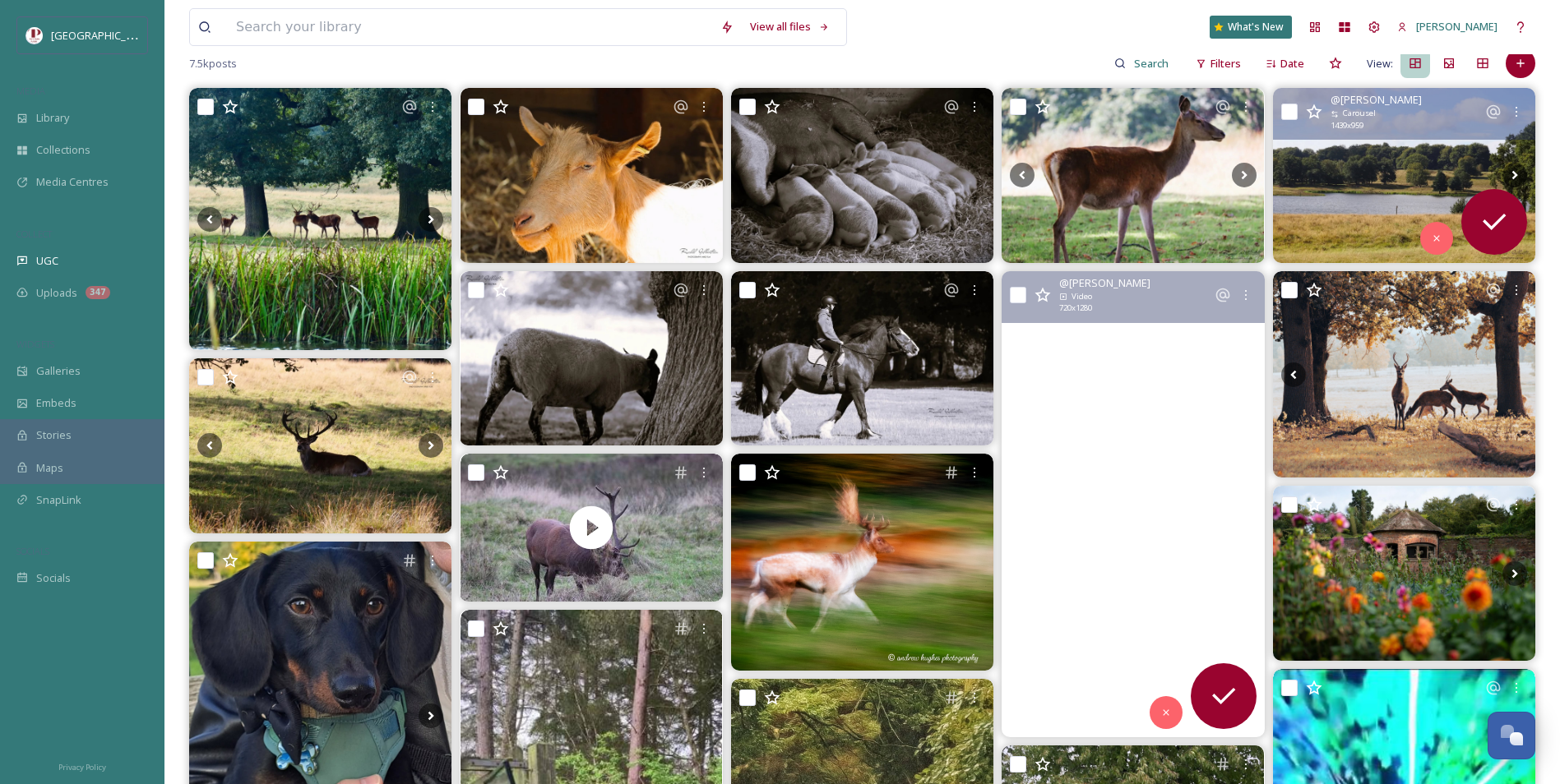
scroll to position [246, 0]
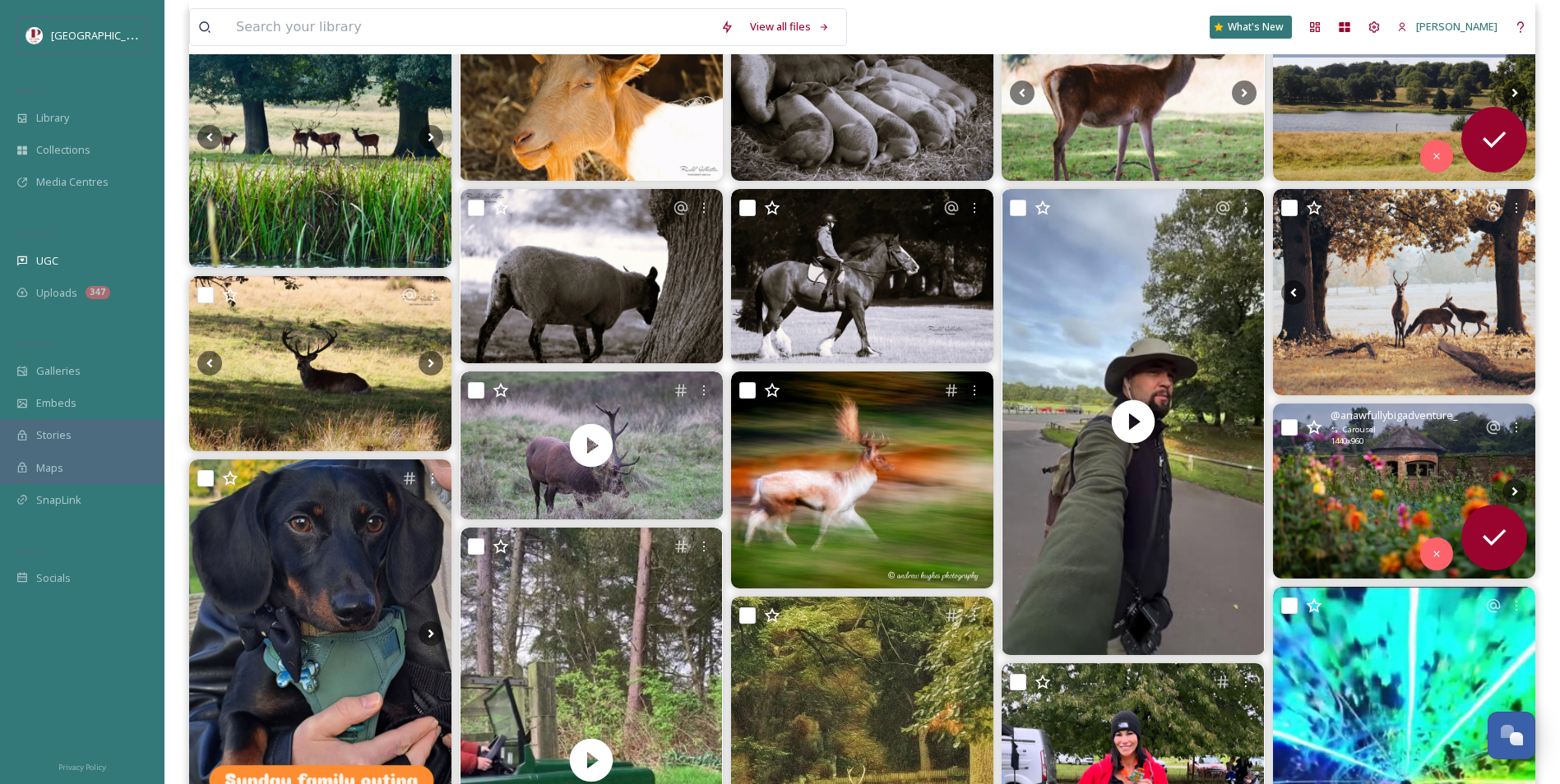
click at [1401, 489] on img at bounding box center [1404, 491] width 263 height 175
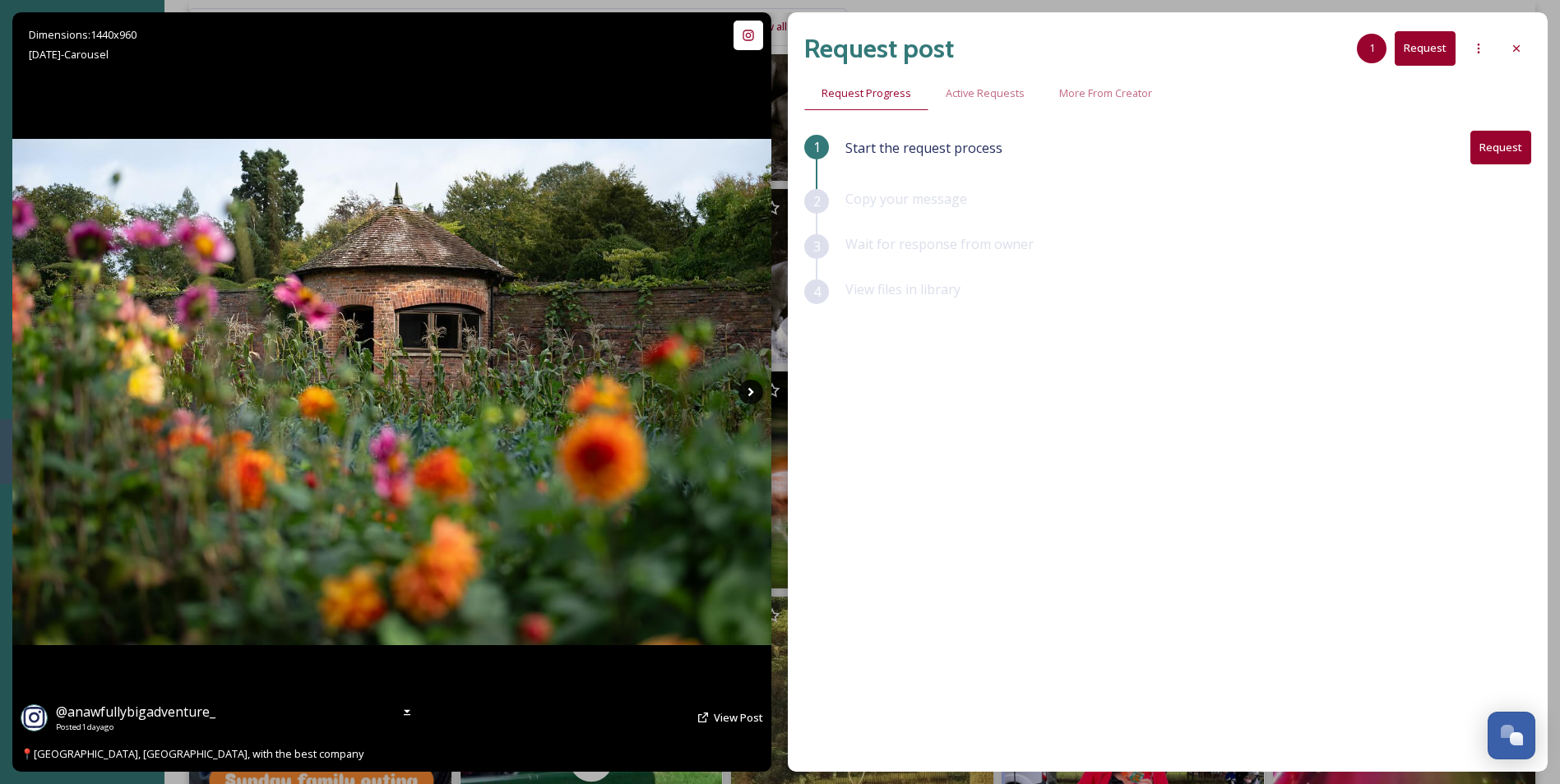
click at [755, 392] on icon at bounding box center [750, 392] width 25 height 25
click at [750, 392] on icon at bounding box center [750, 392] width 25 height 25
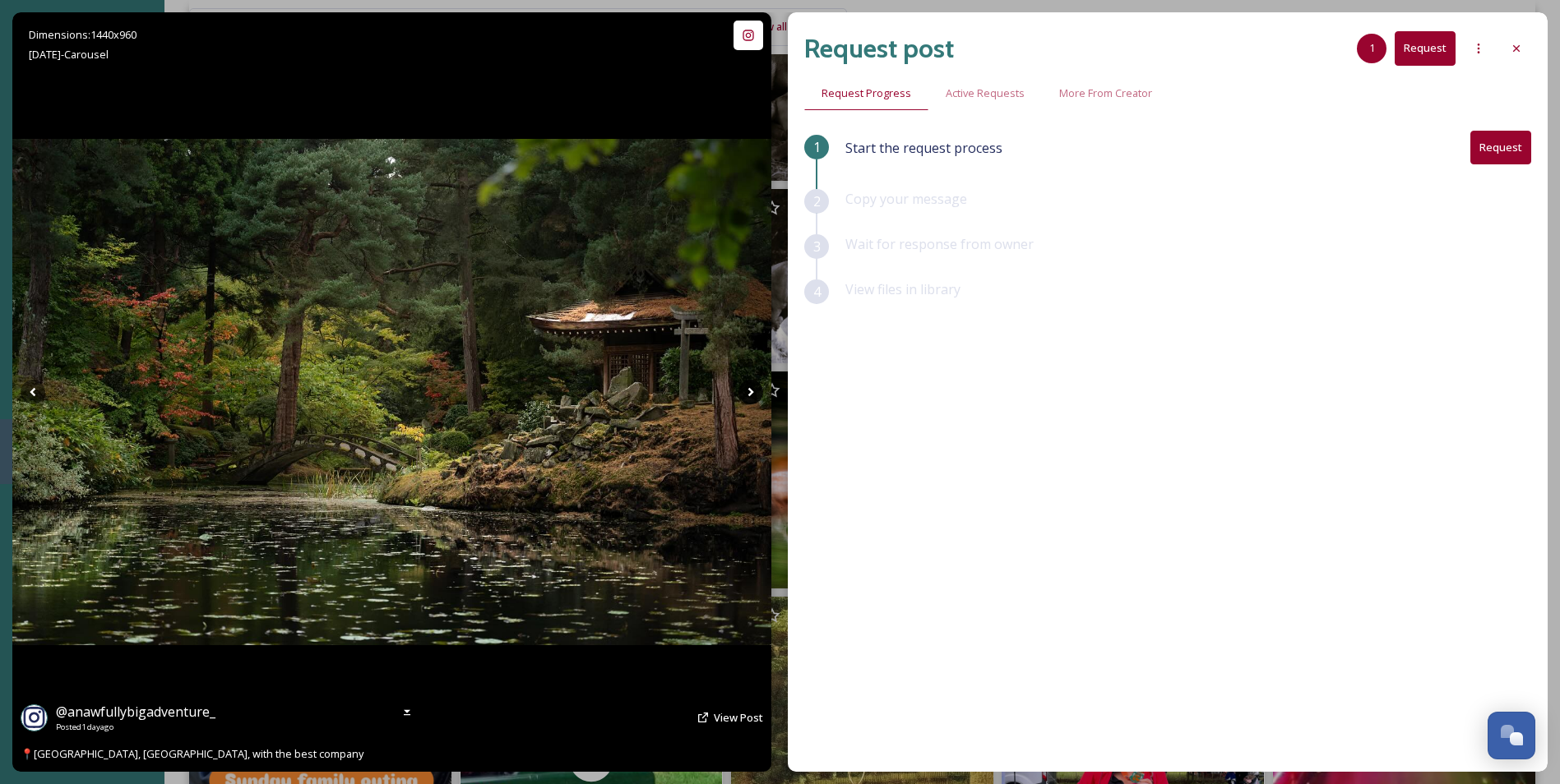
click at [750, 392] on icon at bounding box center [750, 392] width 25 height 25
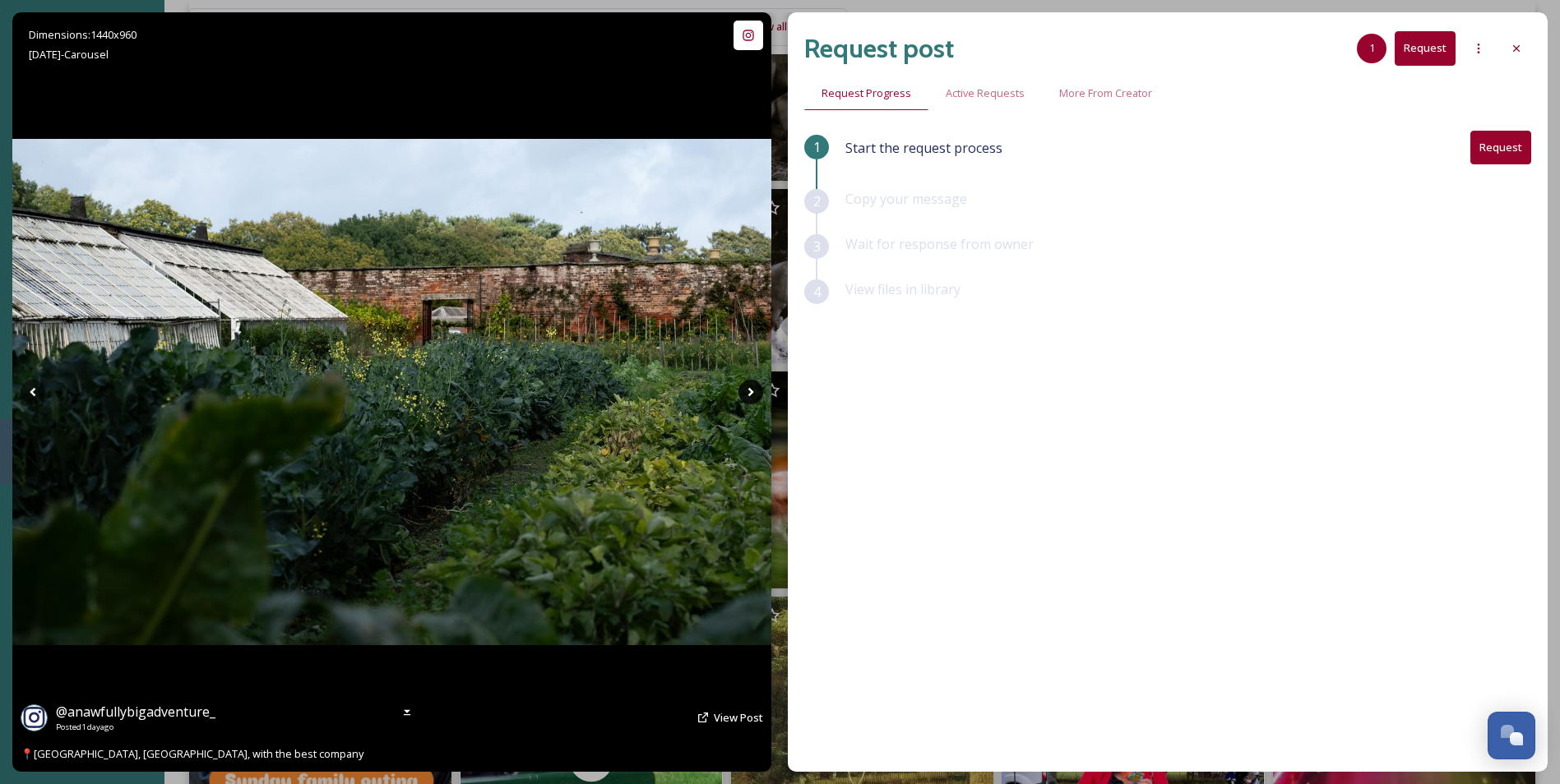
click at [750, 392] on icon at bounding box center [750, 392] width 25 height 25
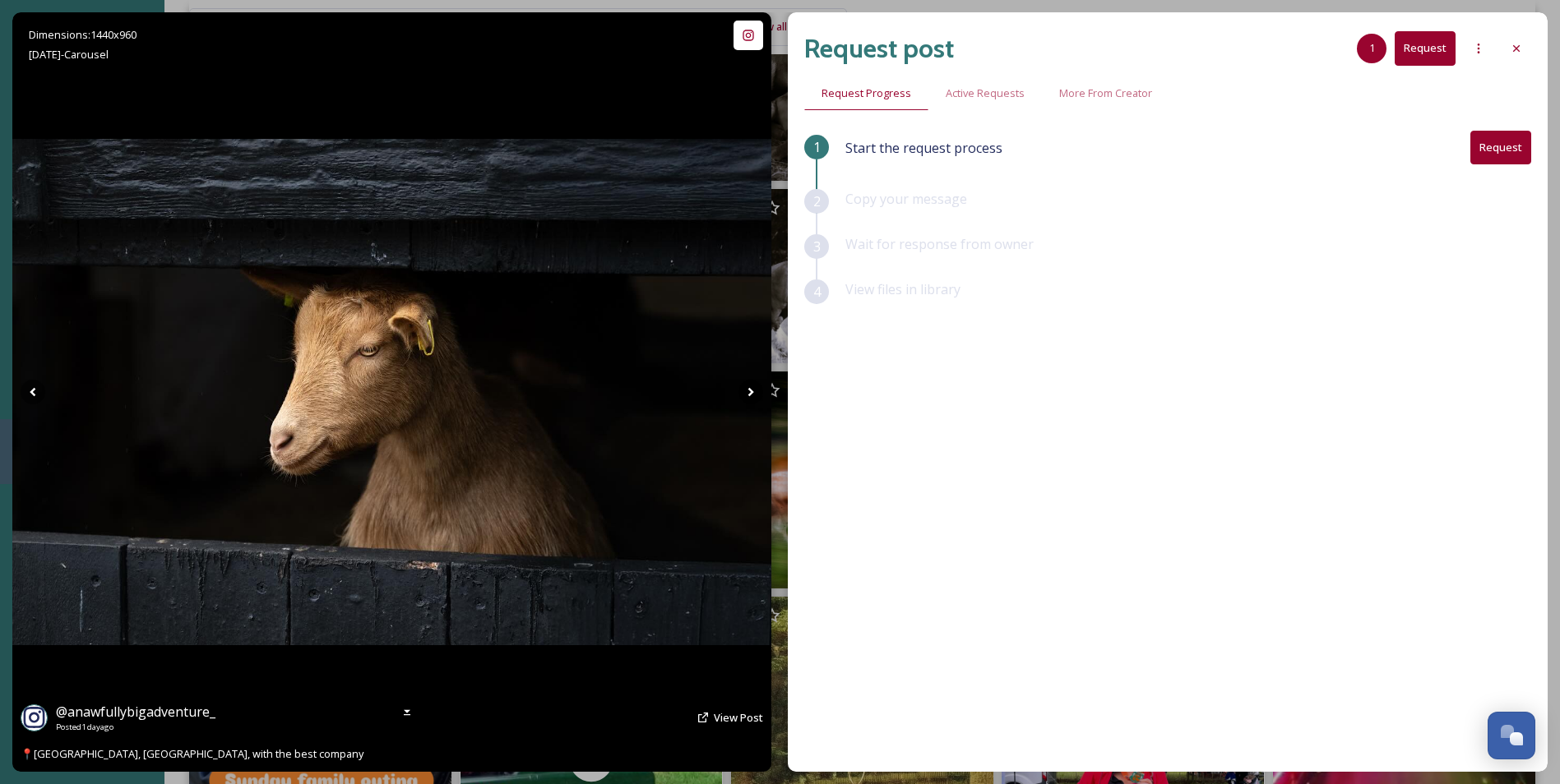
click at [750, 392] on icon at bounding box center [750, 392] width 25 height 25
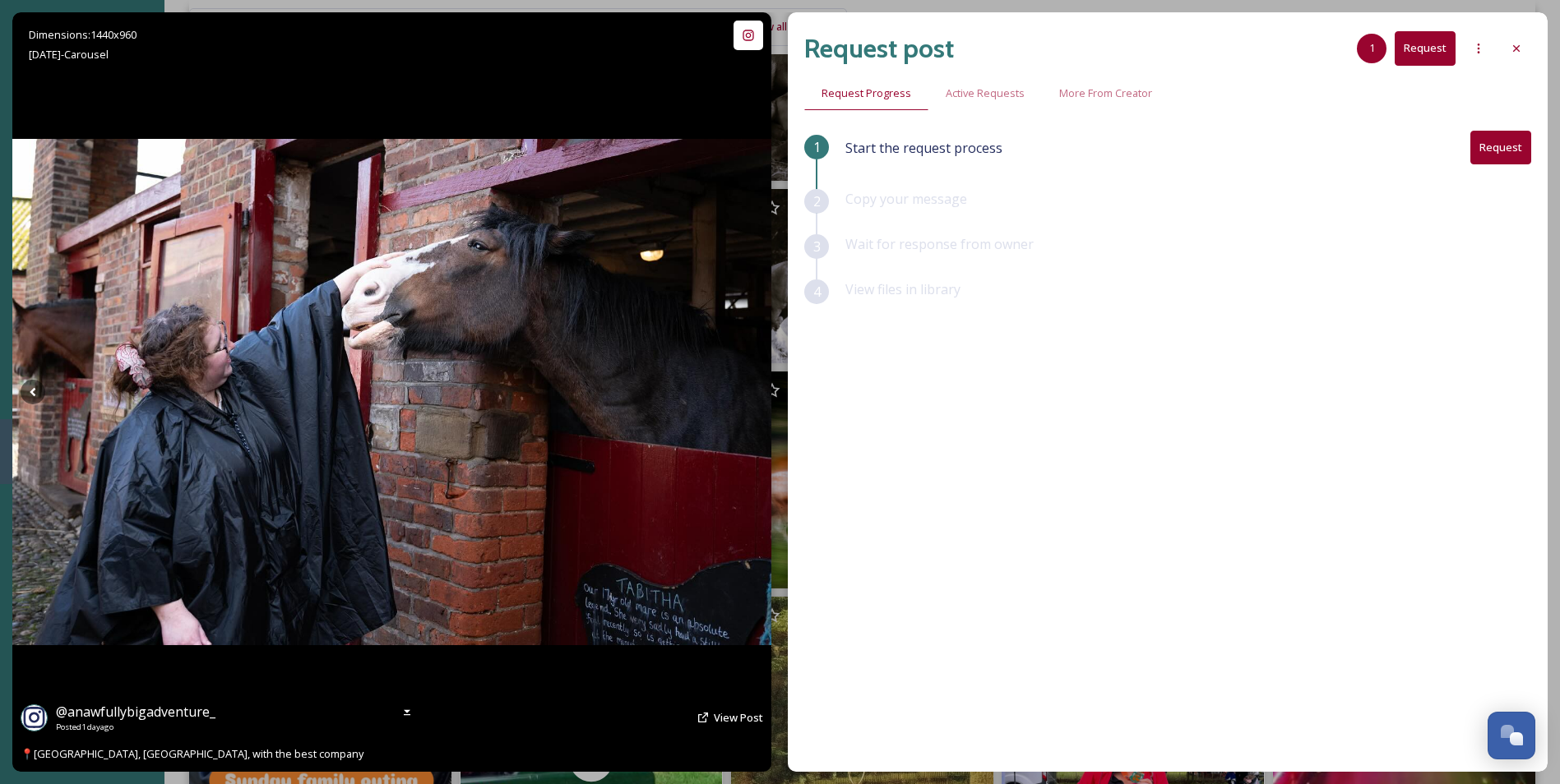
click at [750, 392] on icon at bounding box center [750, 392] width 25 height 25
click at [38, 391] on icon at bounding box center [32, 392] width 25 height 25
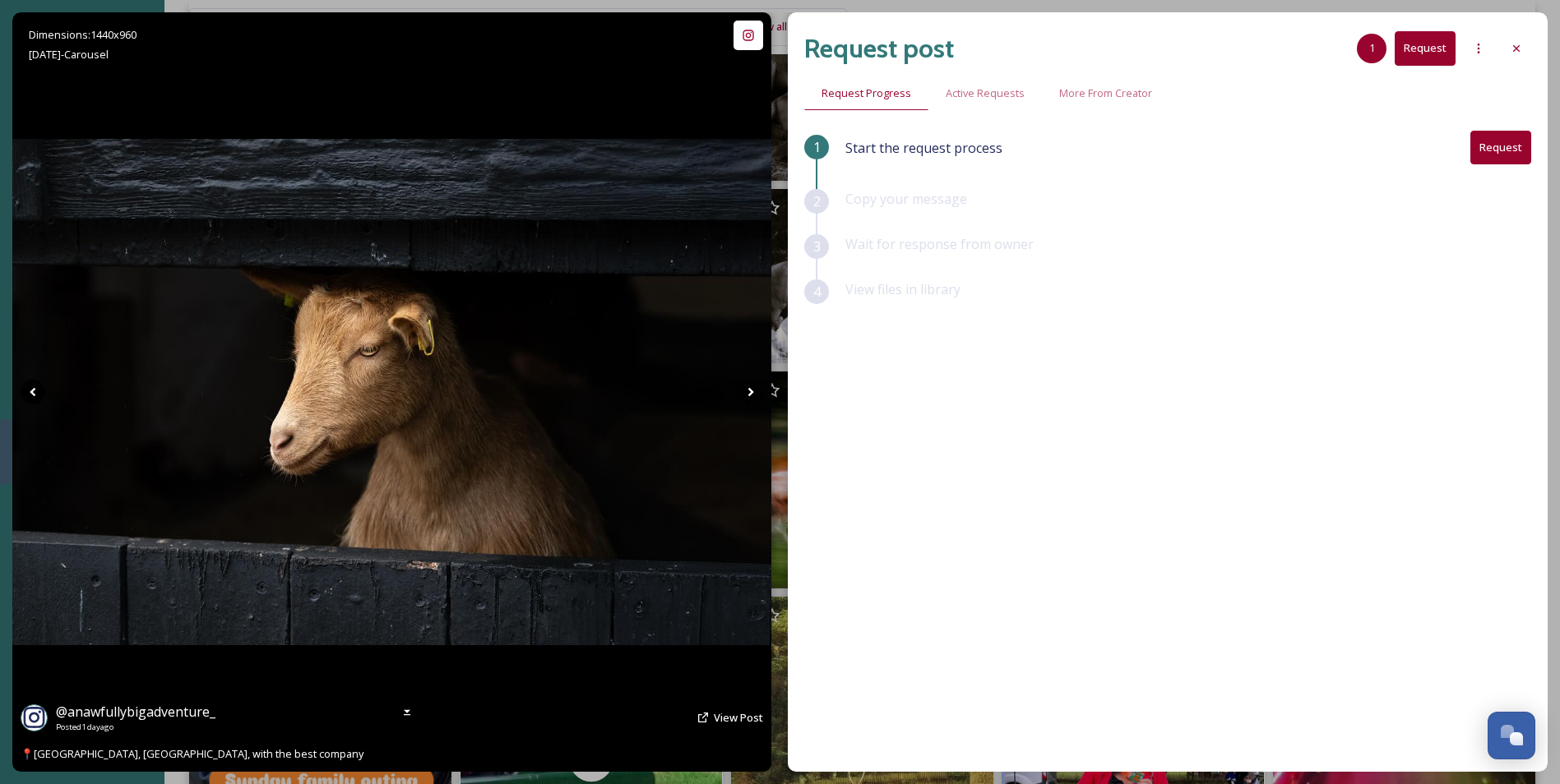
click at [38, 391] on icon at bounding box center [32, 392] width 25 height 25
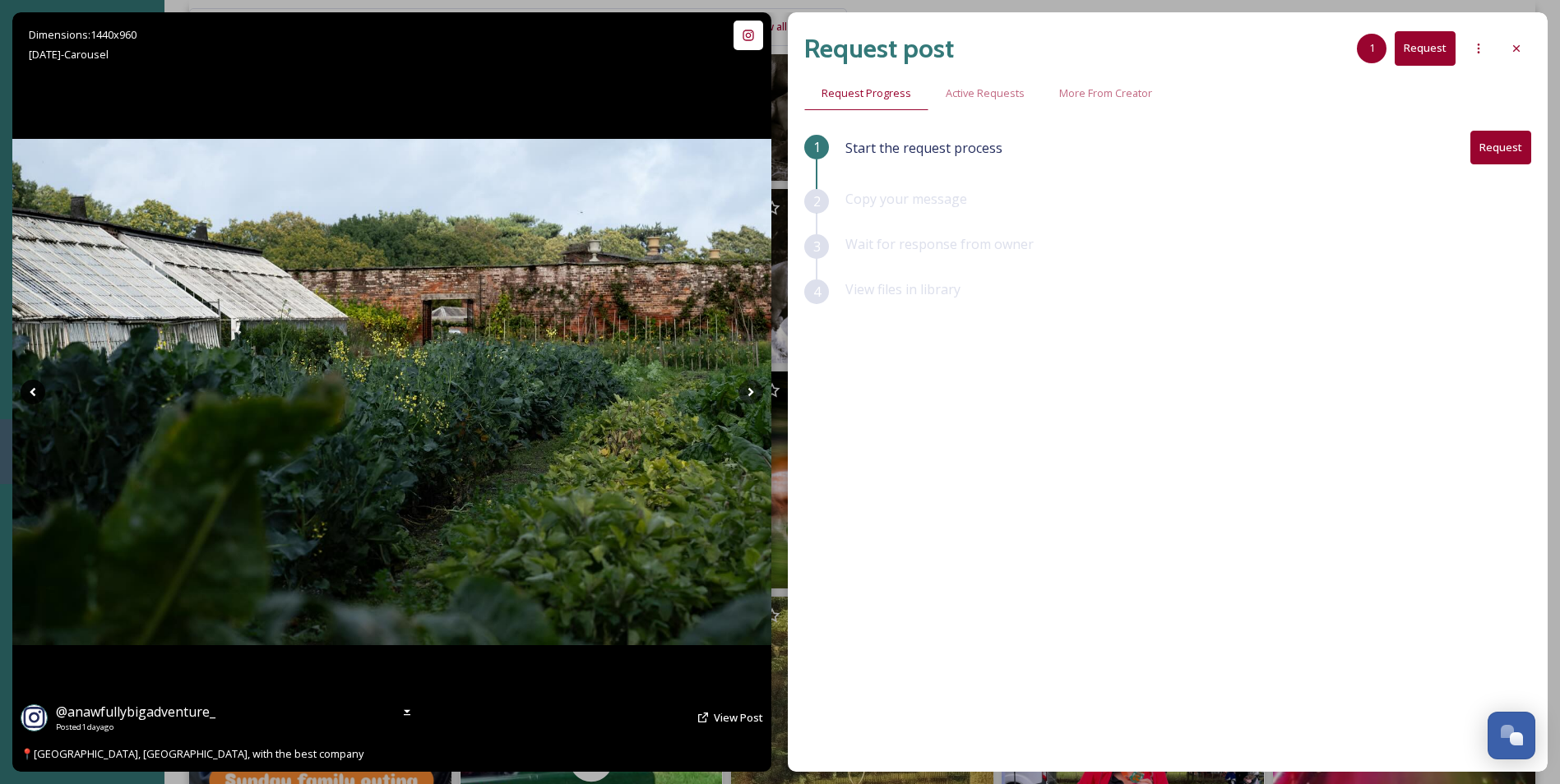
click at [38, 391] on icon at bounding box center [32, 392] width 25 height 25
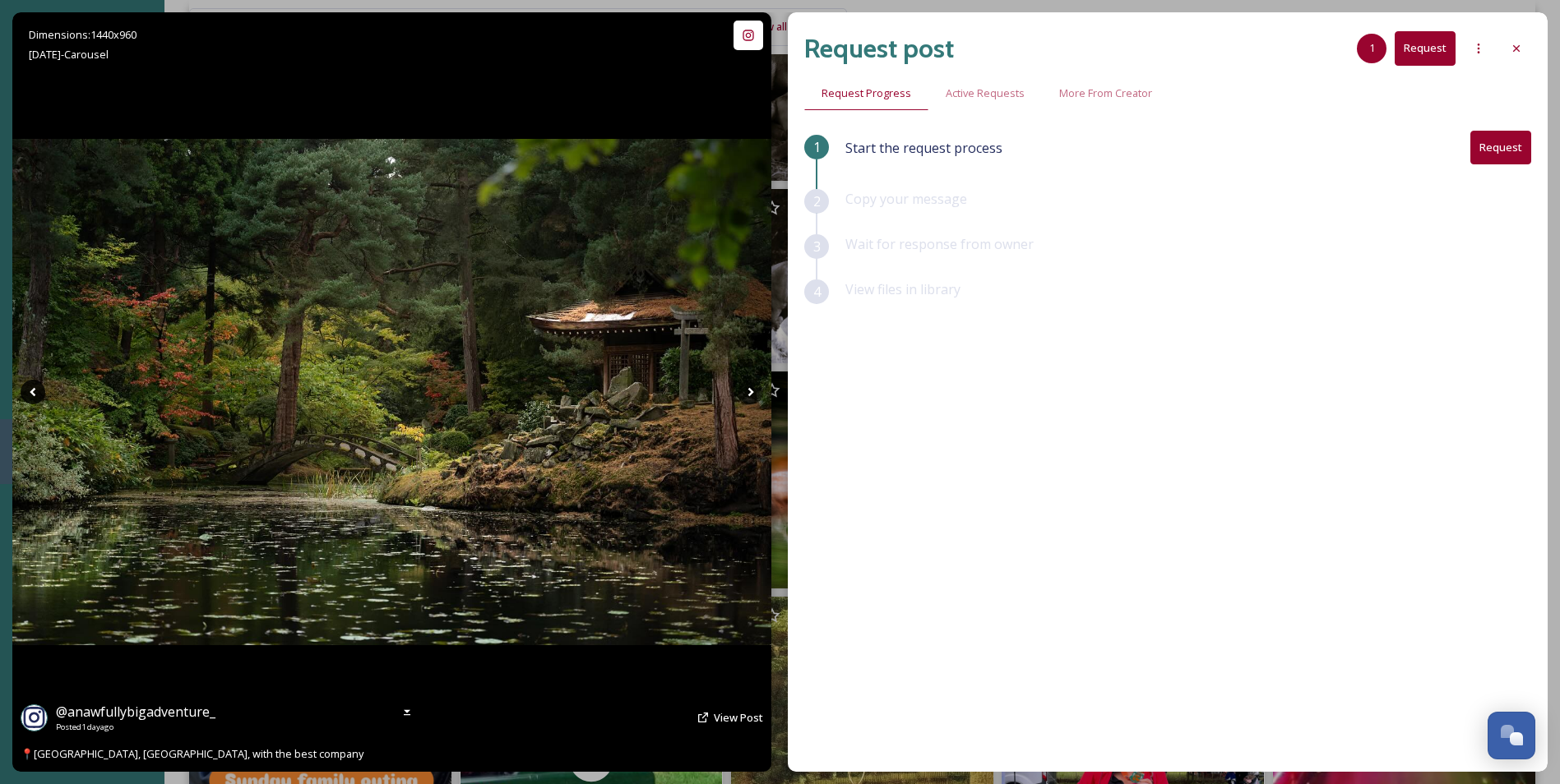
click at [38, 391] on icon at bounding box center [32, 392] width 25 height 25
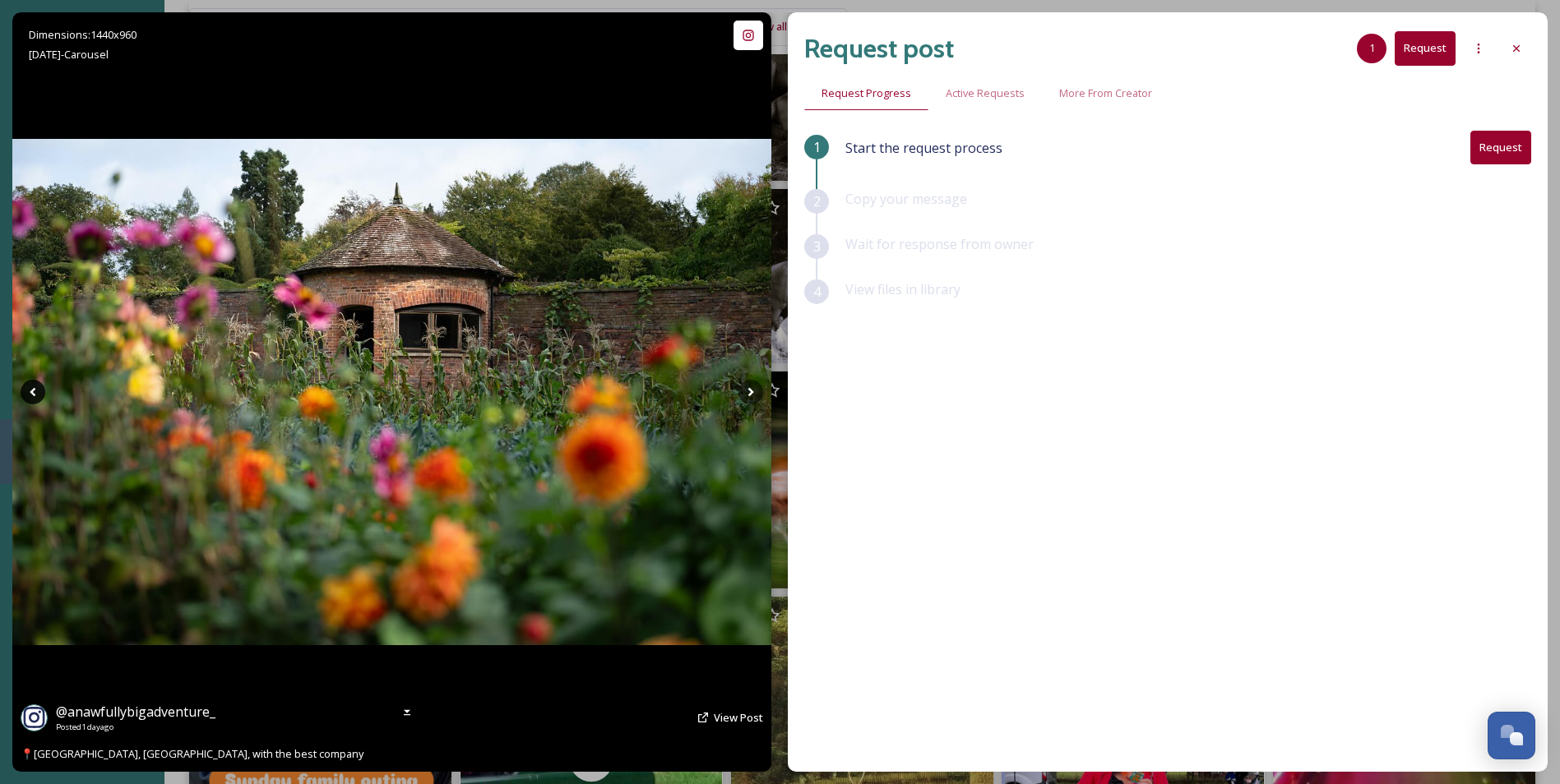
click at [38, 391] on icon at bounding box center [32, 392] width 25 height 25
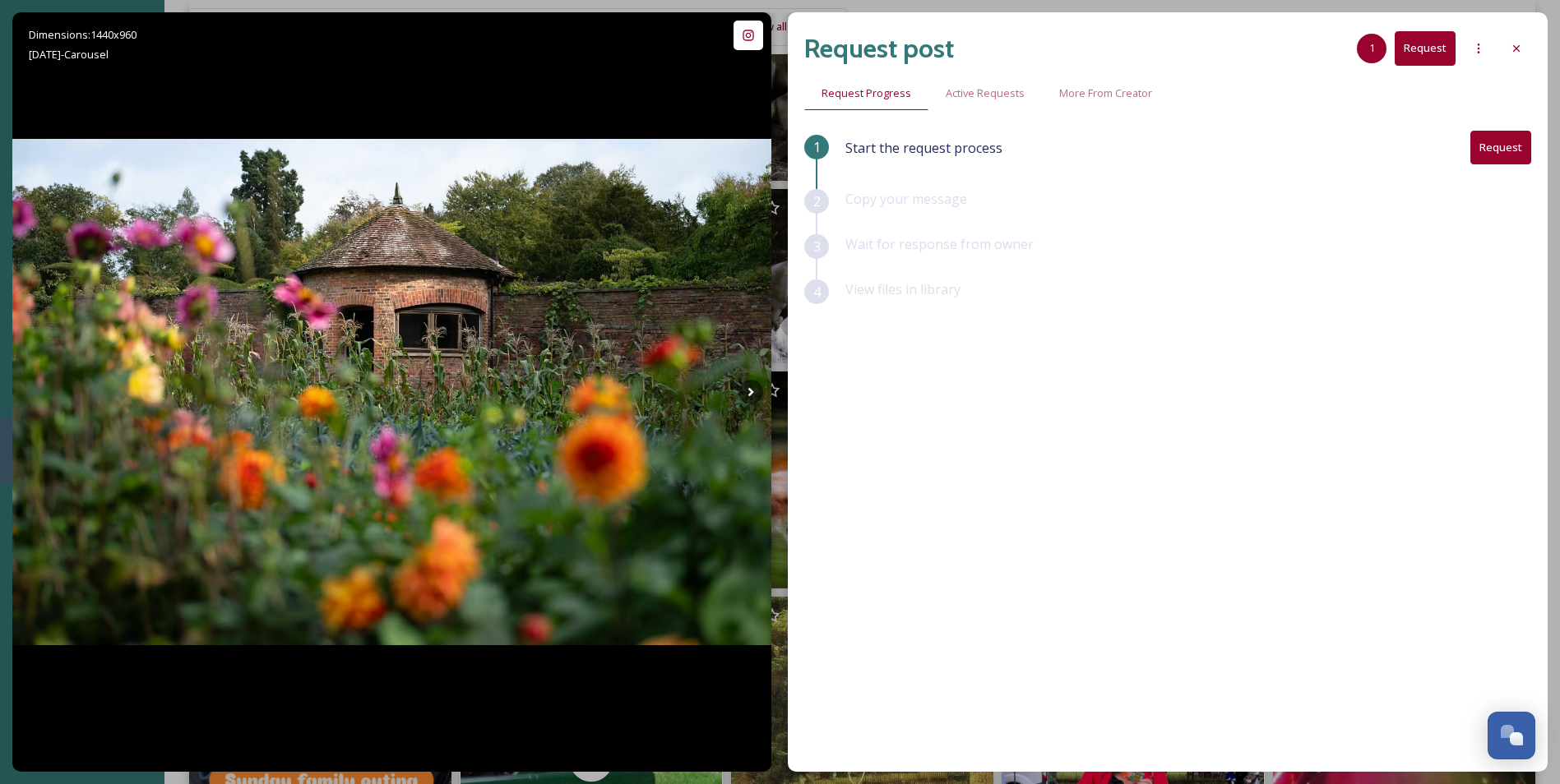
click at [1514, 138] on button "Request" at bounding box center [1501, 147] width 61 height 34
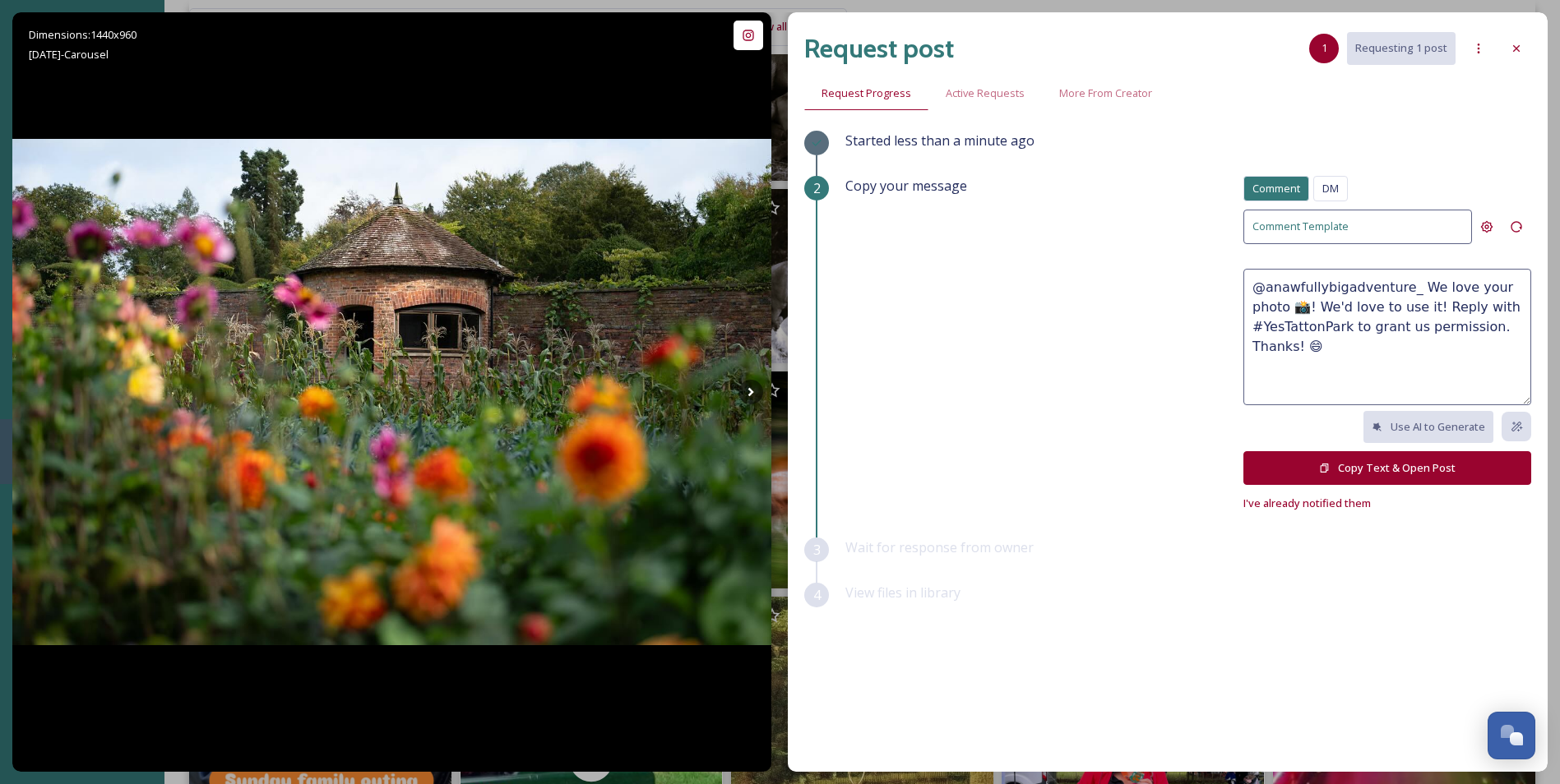
click at [1518, 288] on textarea "@anawfullybigadventure_ We love your photo 📸! We'd love to use it! Reply with #…" at bounding box center [1387, 337] width 288 height 136
click at [1397, 301] on textarea "@anawfullybigadventure_ We love your photos 📸! We'd love to use it! Reply with …" at bounding box center [1387, 337] width 288 height 136
type textarea "@anawfullybigadventure_ We love your photos 📸! We'd love to feature them on our…"
click at [1408, 462] on button "Copy Text & Open Post" at bounding box center [1387, 468] width 288 height 34
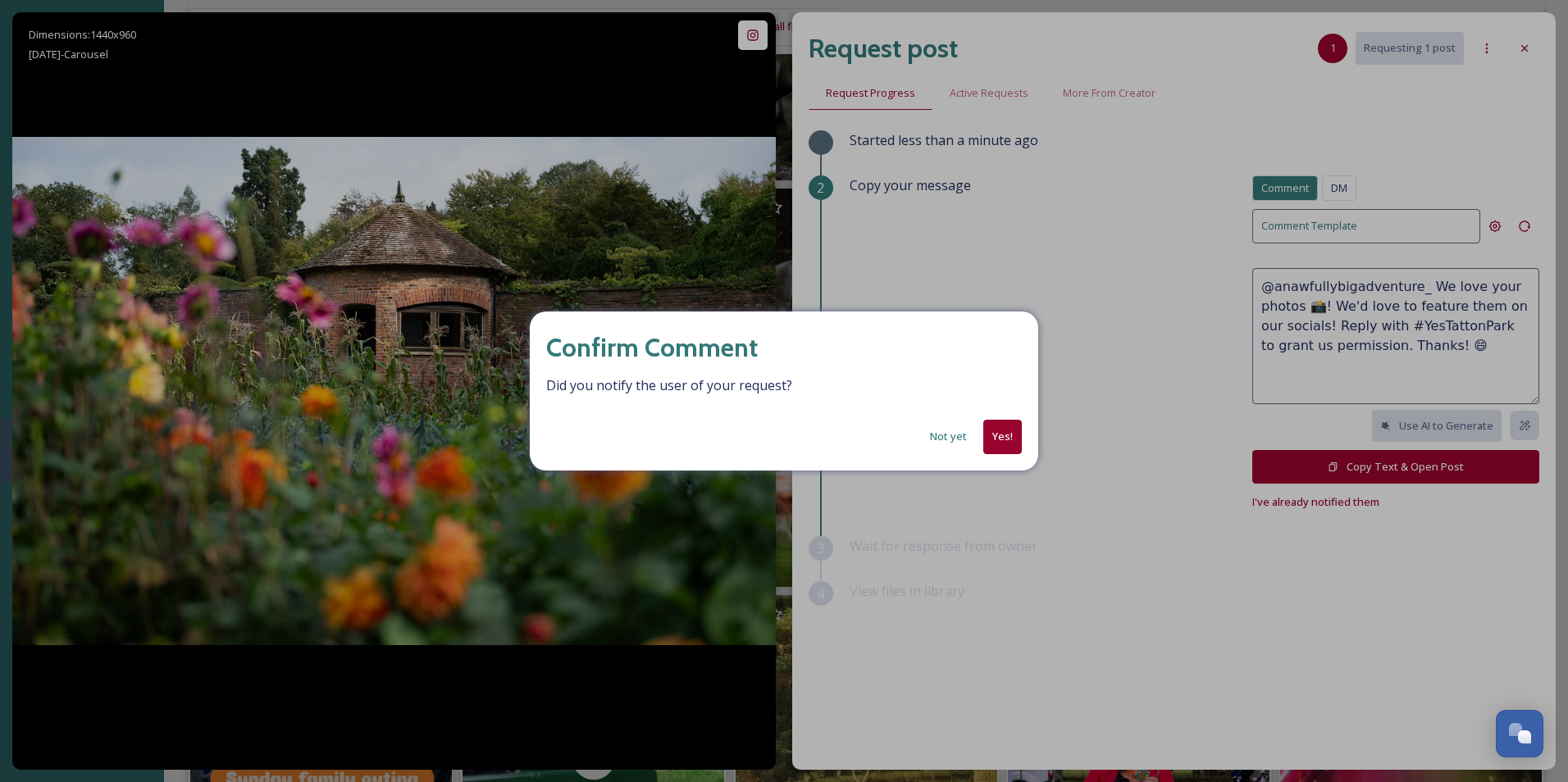
click at [1015, 442] on button "Yes!" at bounding box center [1002, 437] width 39 height 34
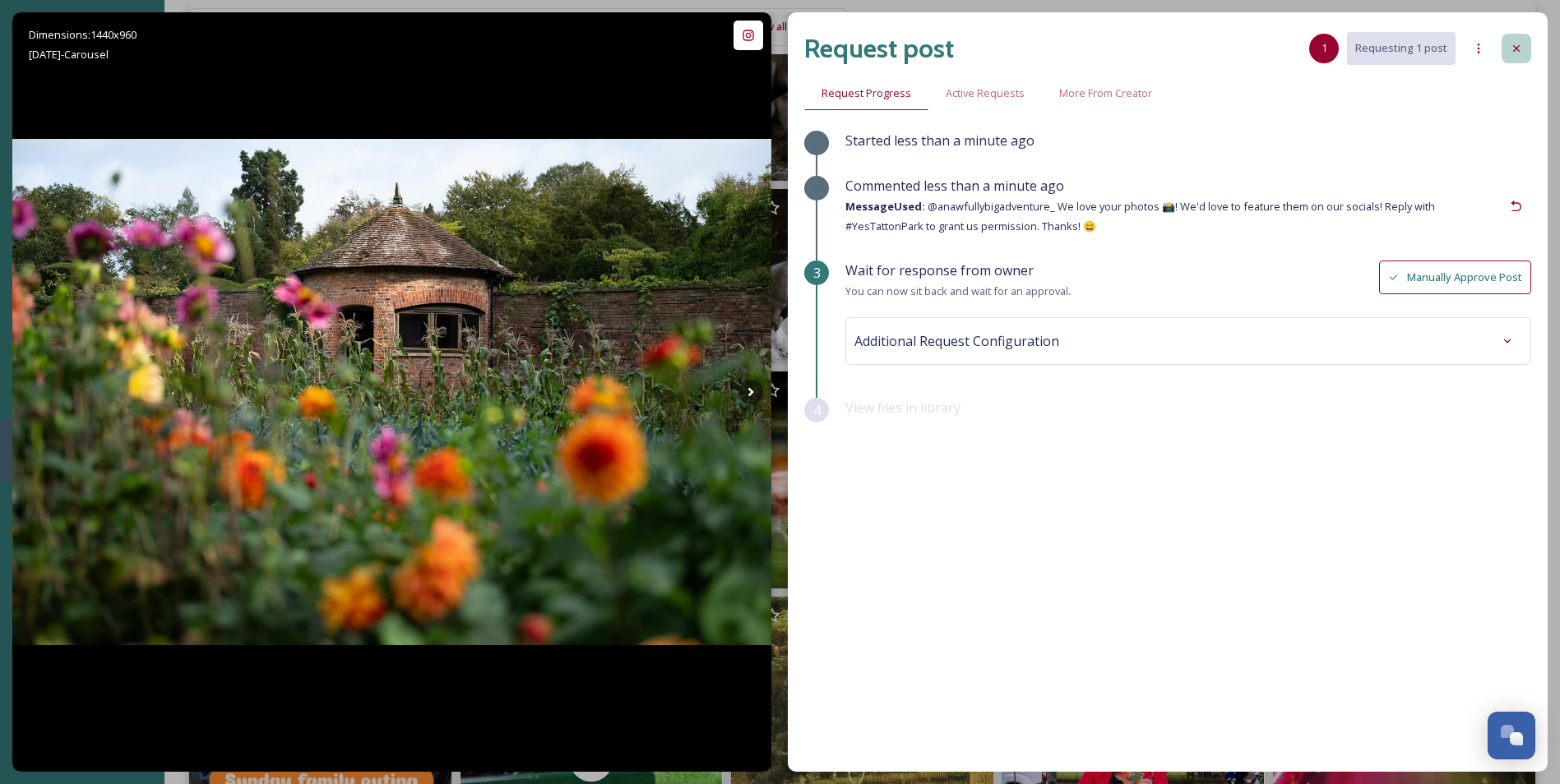
click at [1518, 43] on icon at bounding box center [1517, 49] width 14 height 14
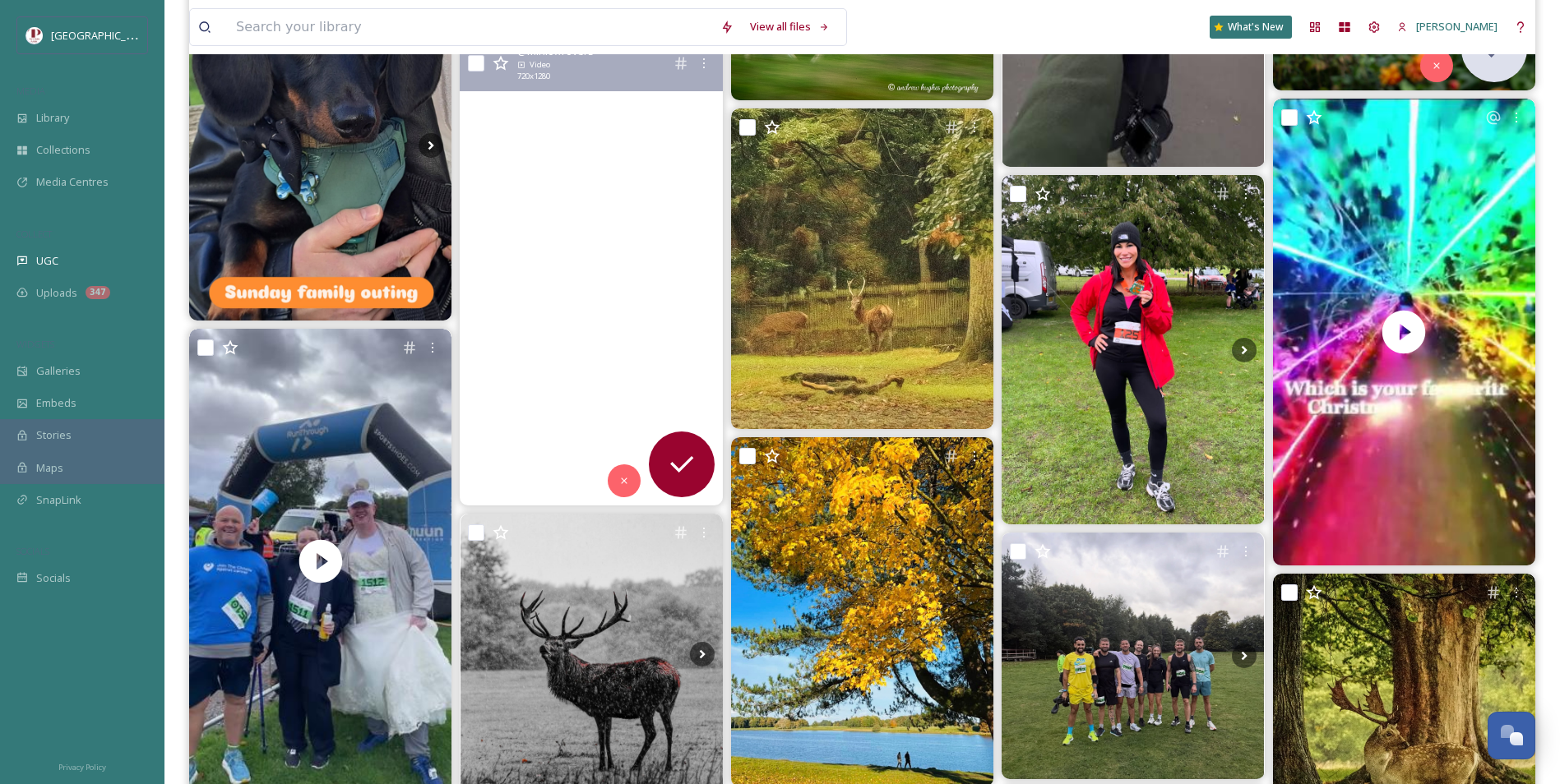
scroll to position [904, 0]
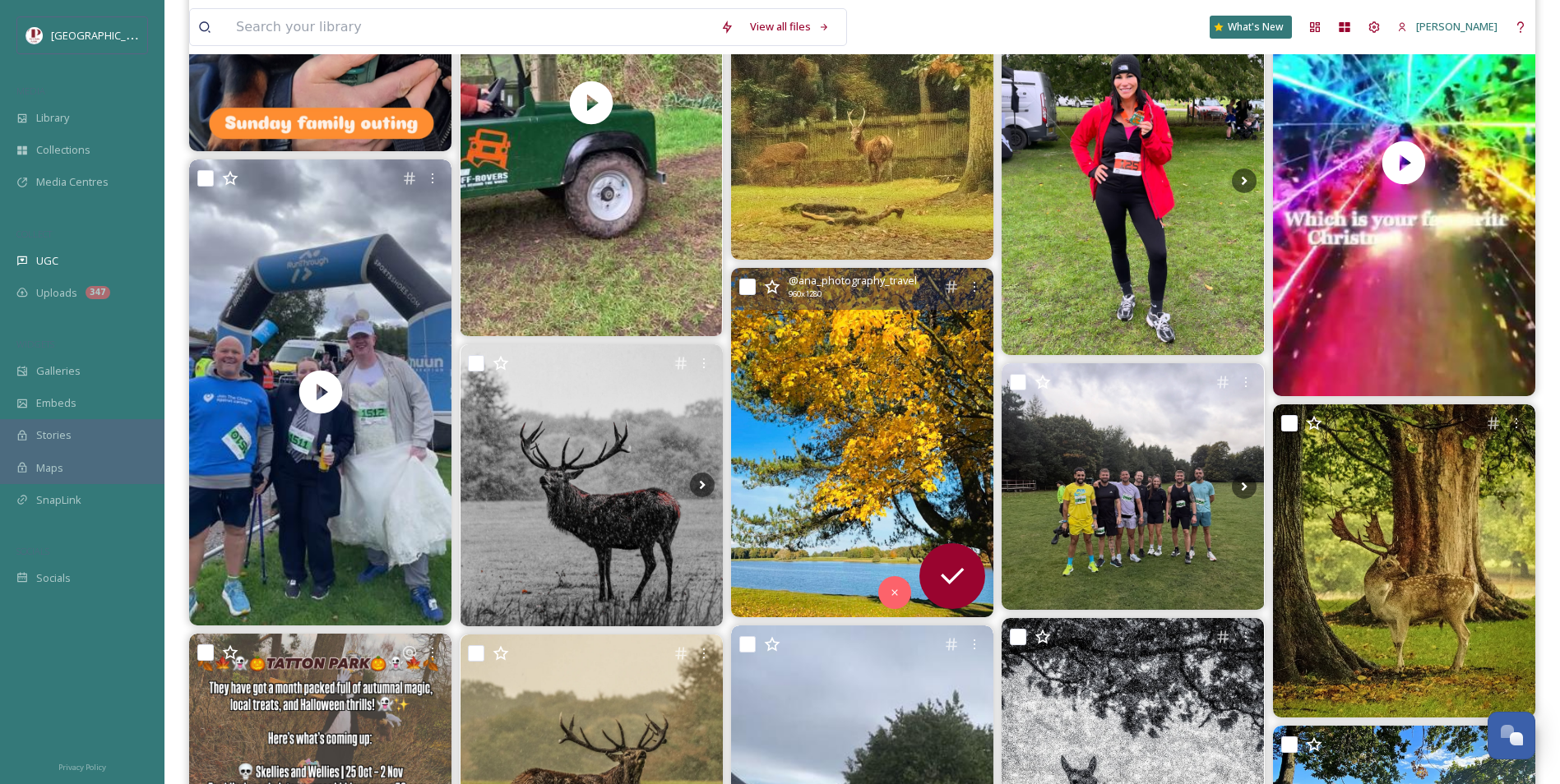
click at [812, 423] on img at bounding box center [862, 443] width 263 height 350
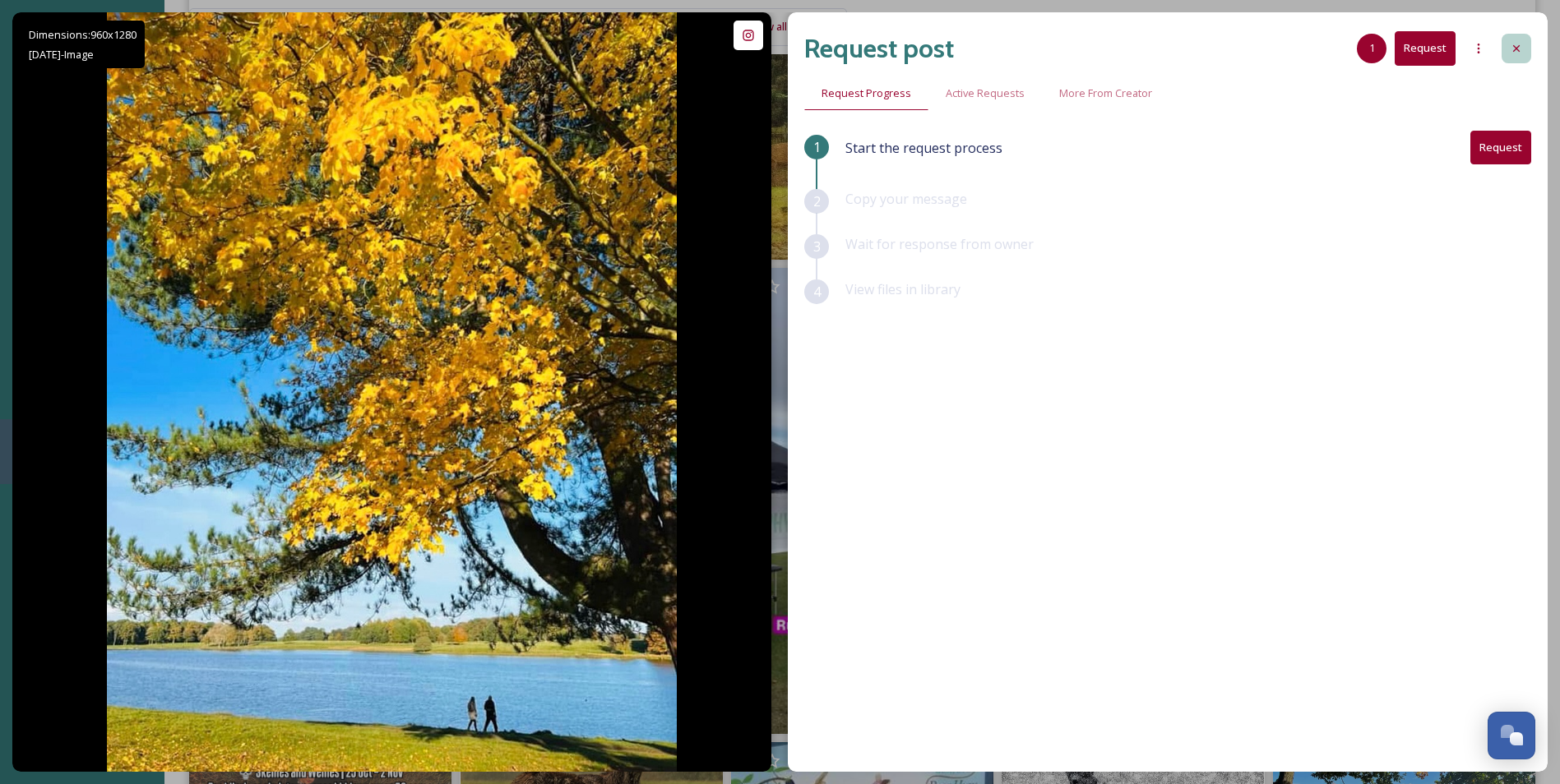
click at [1516, 60] on div at bounding box center [1516, 48] width 30 height 30
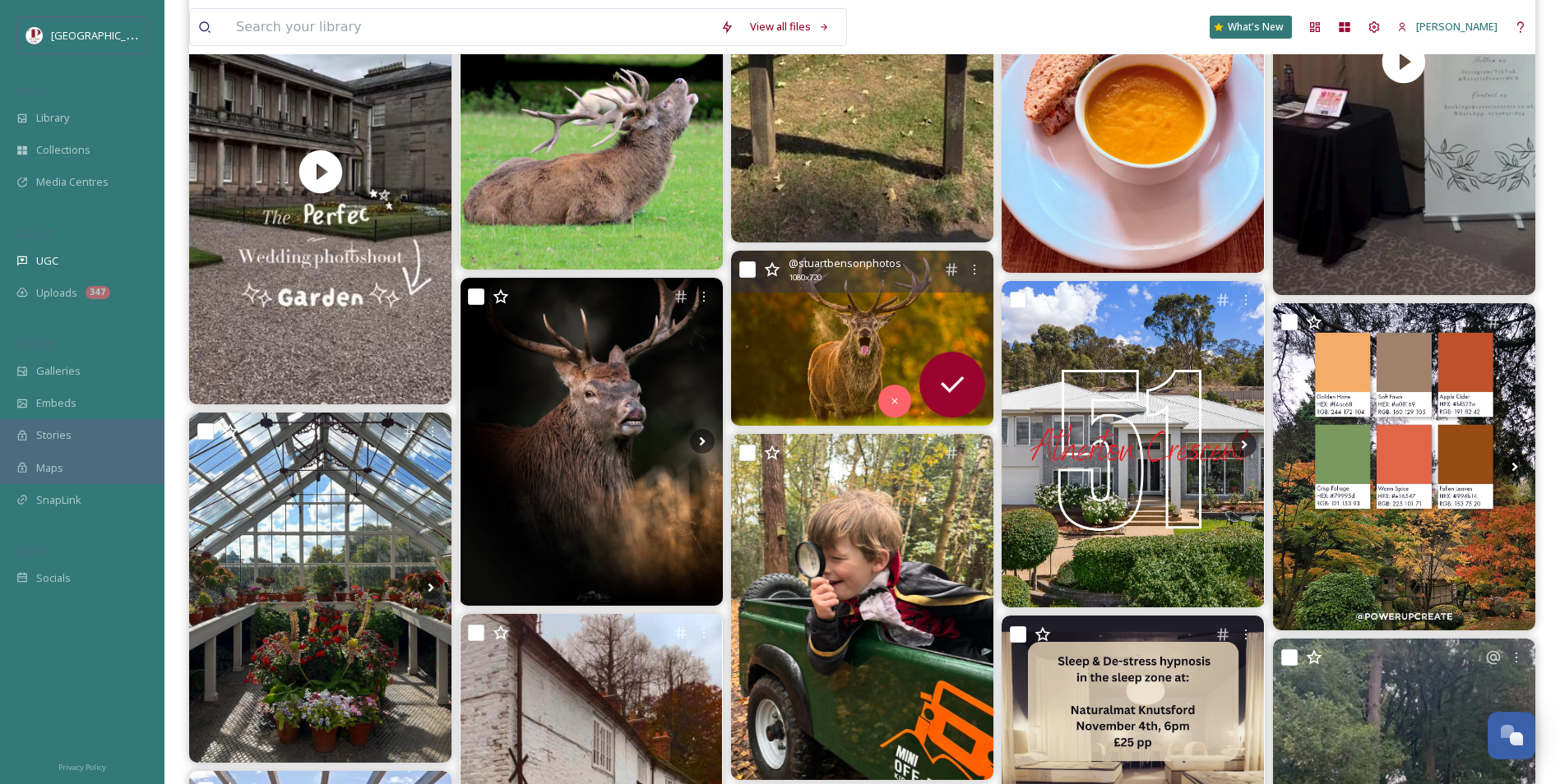
scroll to position [2302, 0]
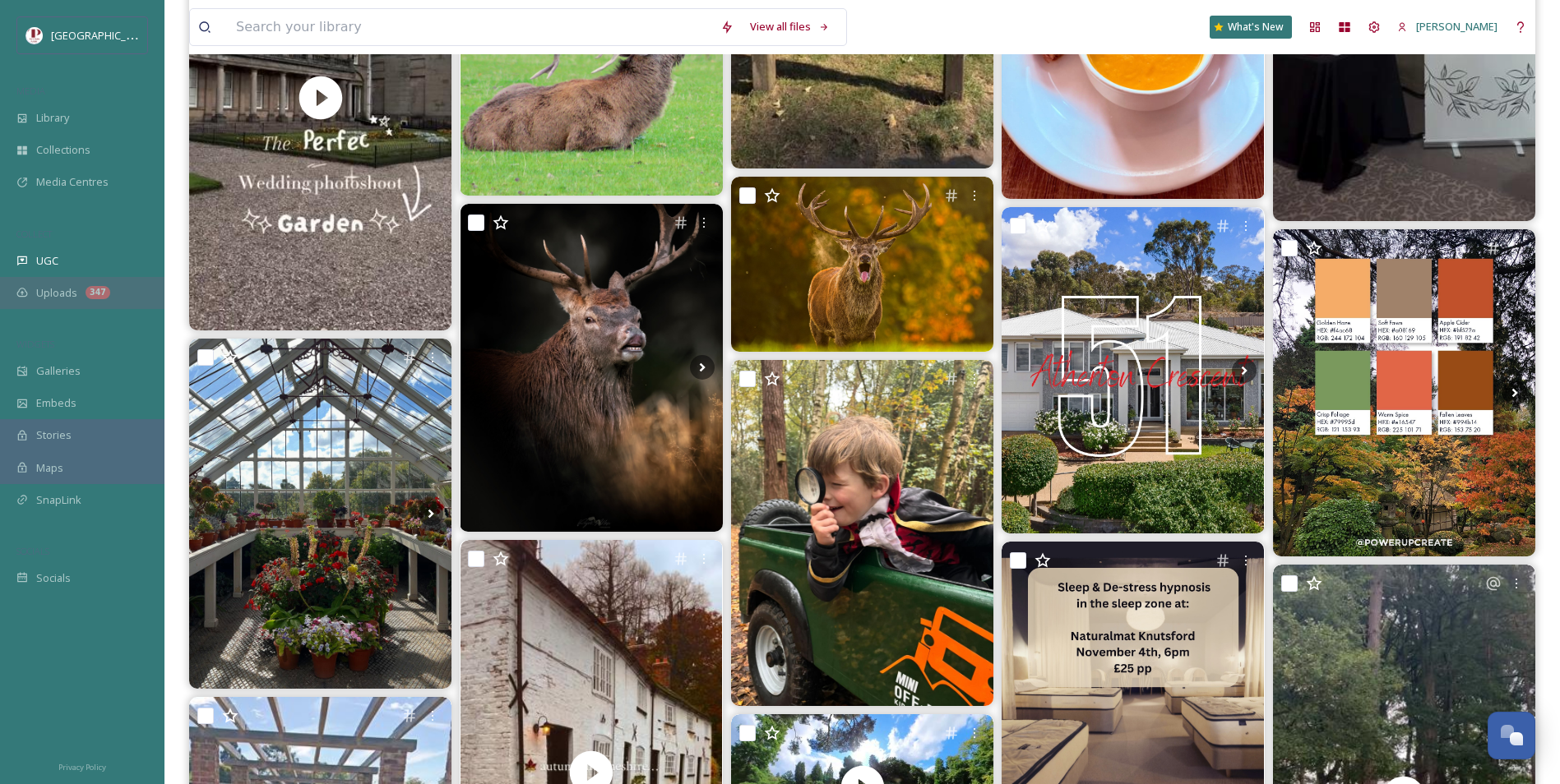
click at [75, 295] on span "Uploads" at bounding box center [57, 293] width 41 height 15
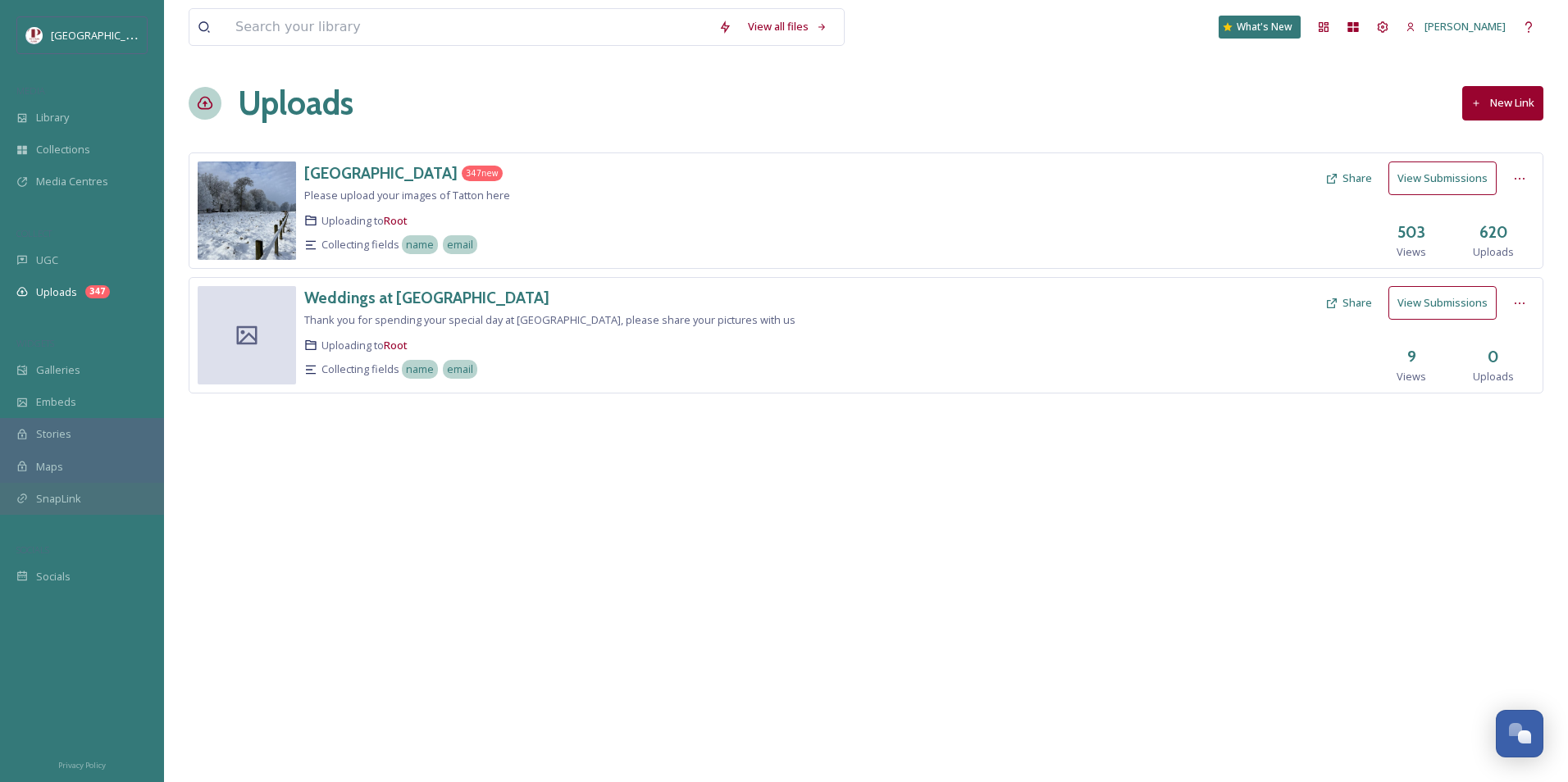
click at [88, 503] on div "SnapLink" at bounding box center [82, 499] width 164 height 32
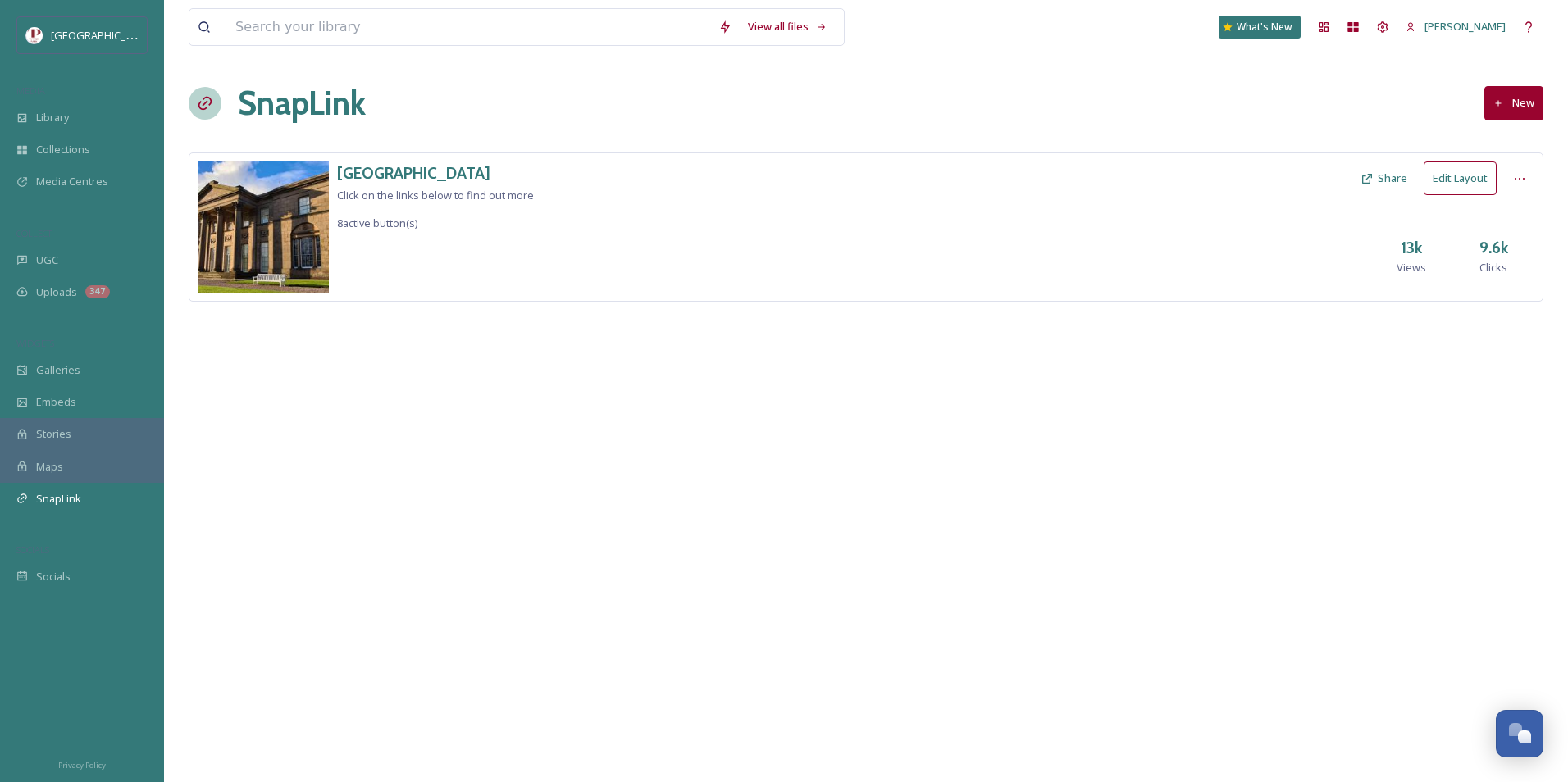
click at [353, 176] on h3 "[GEOGRAPHIC_DATA]" at bounding box center [435, 173] width 197 height 24
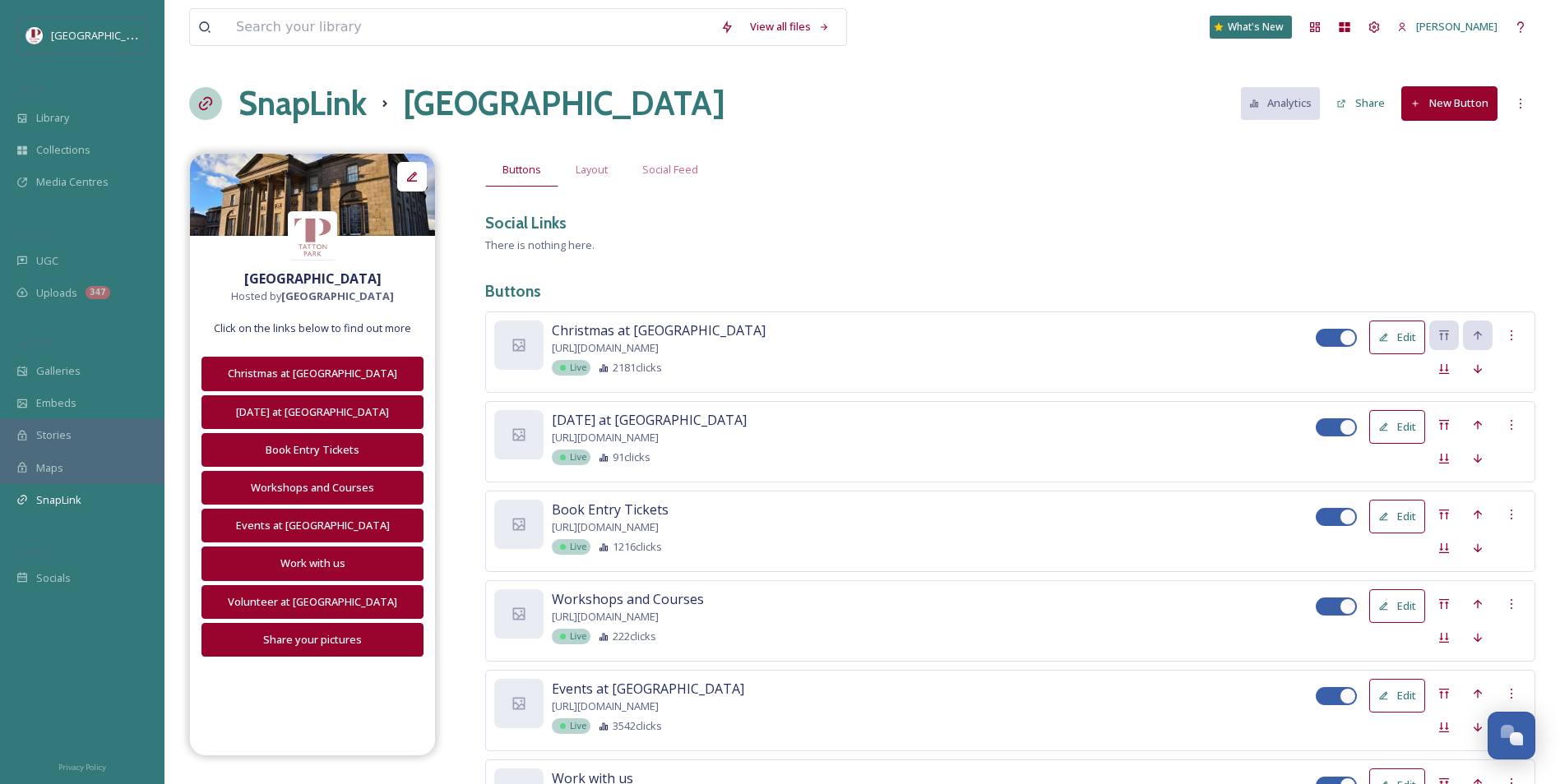
click at [102, 242] on div "COLLECT" at bounding box center [82, 234] width 164 height 21
click at [101, 262] on div "UGC" at bounding box center [82, 261] width 164 height 32
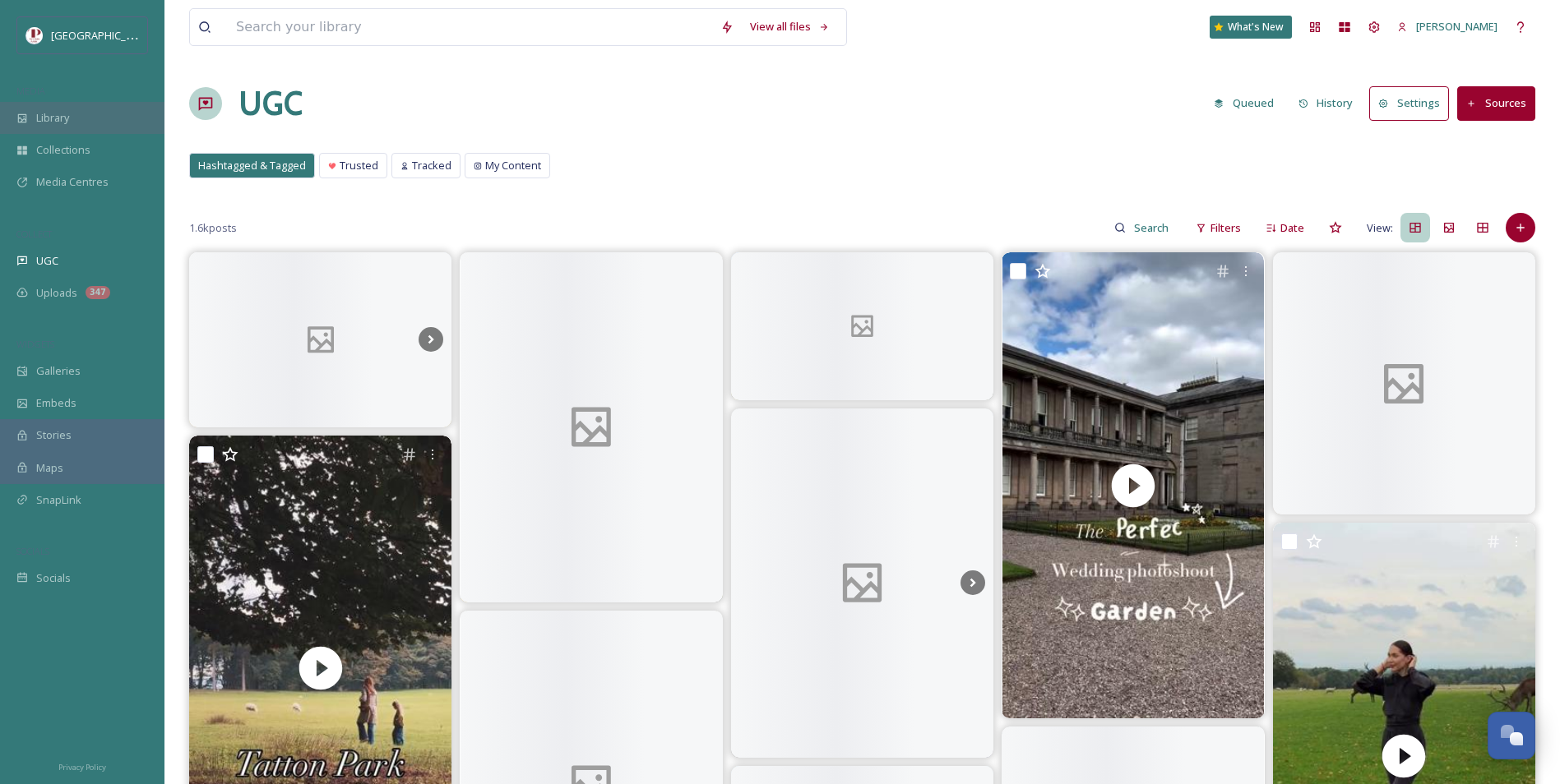
click at [90, 106] on div "Library" at bounding box center [82, 118] width 164 height 32
